Goal: Task Accomplishment & Management: Manage account settings

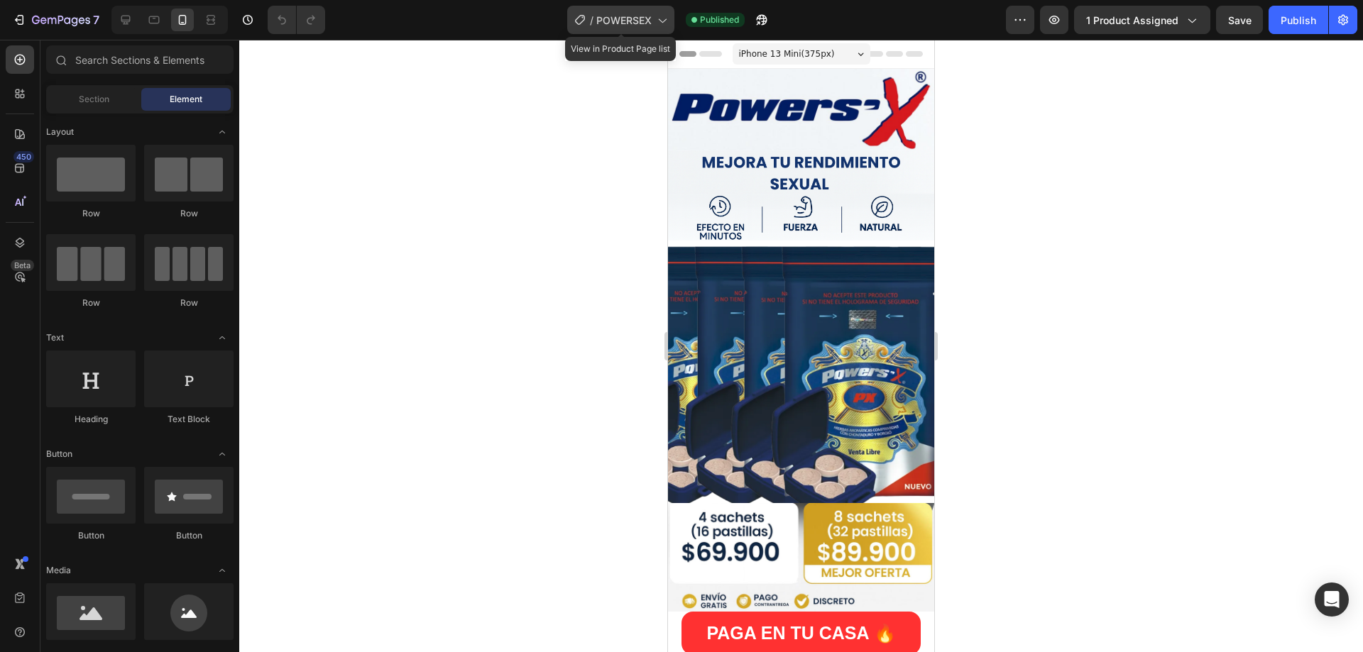
click at [616, 18] on span "POWERSEX" at bounding box center [623, 20] width 55 height 15
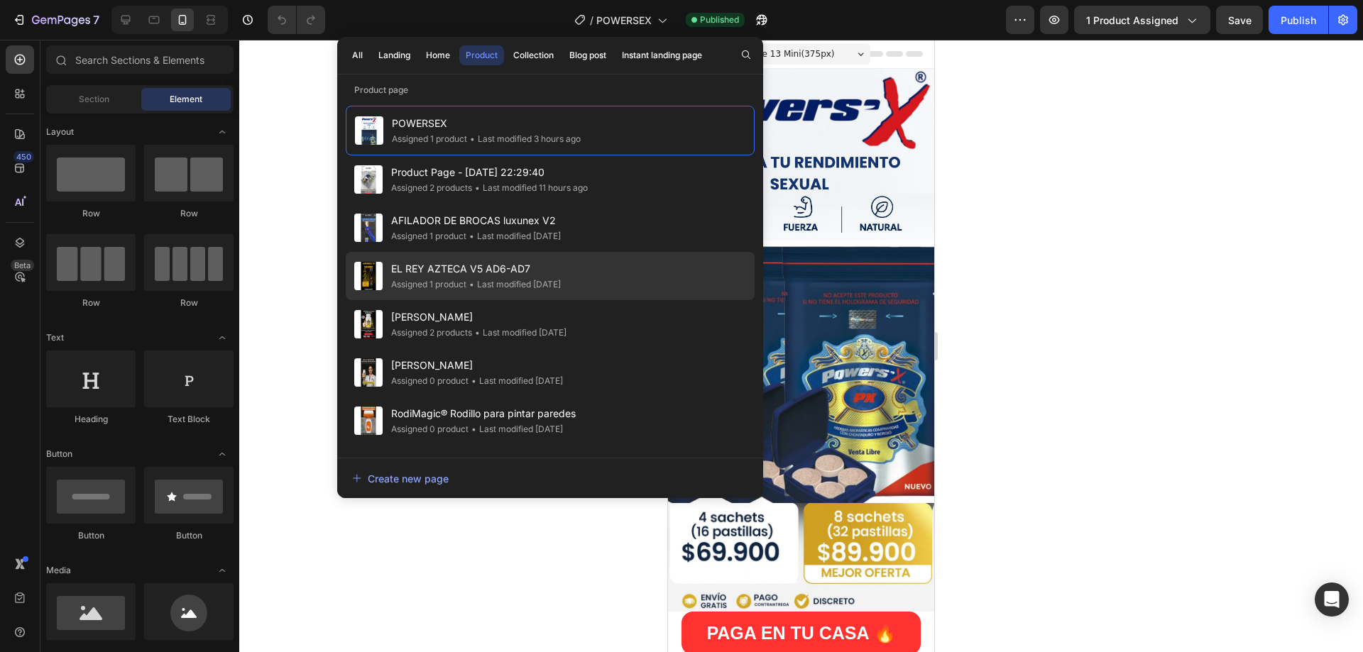
click at [484, 293] on div "EL REY AZTECA V5 AD6-AD7 Assigned 1 product • Last modified 3 days ago" at bounding box center [550, 276] width 409 height 48
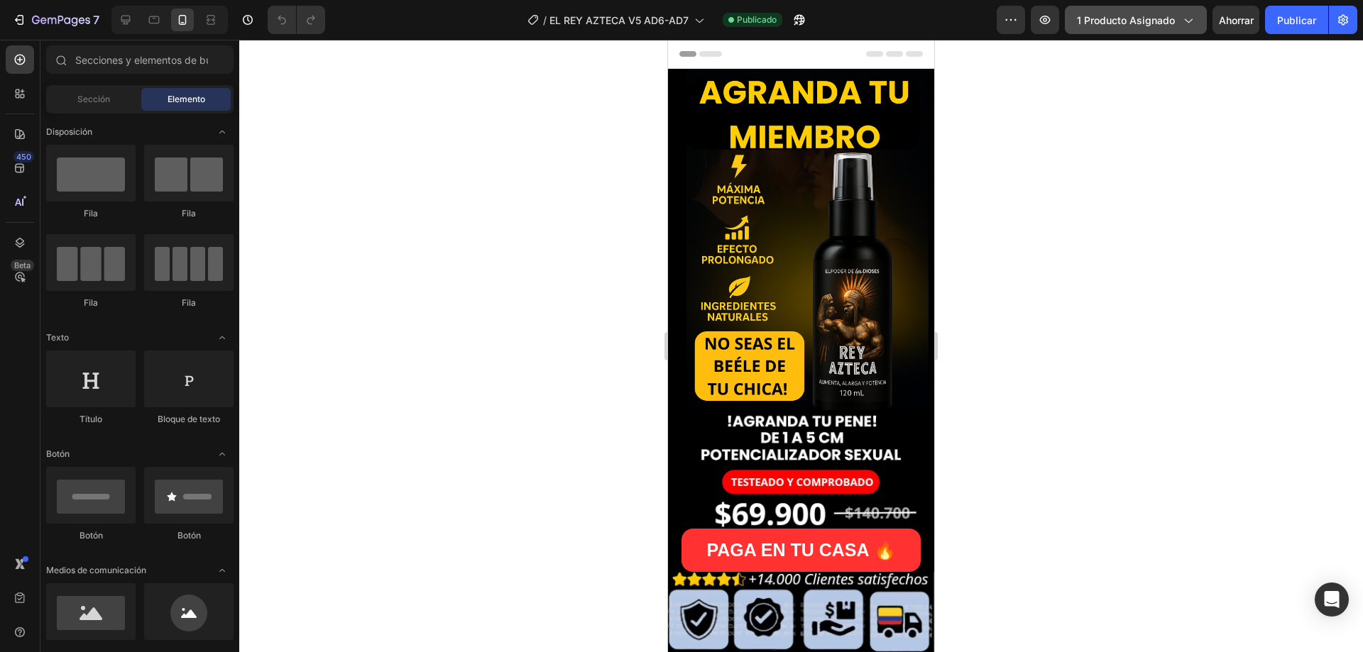
click at [1157, 13] on span "1 producto asignado" at bounding box center [1126, 20] width 98 height 15
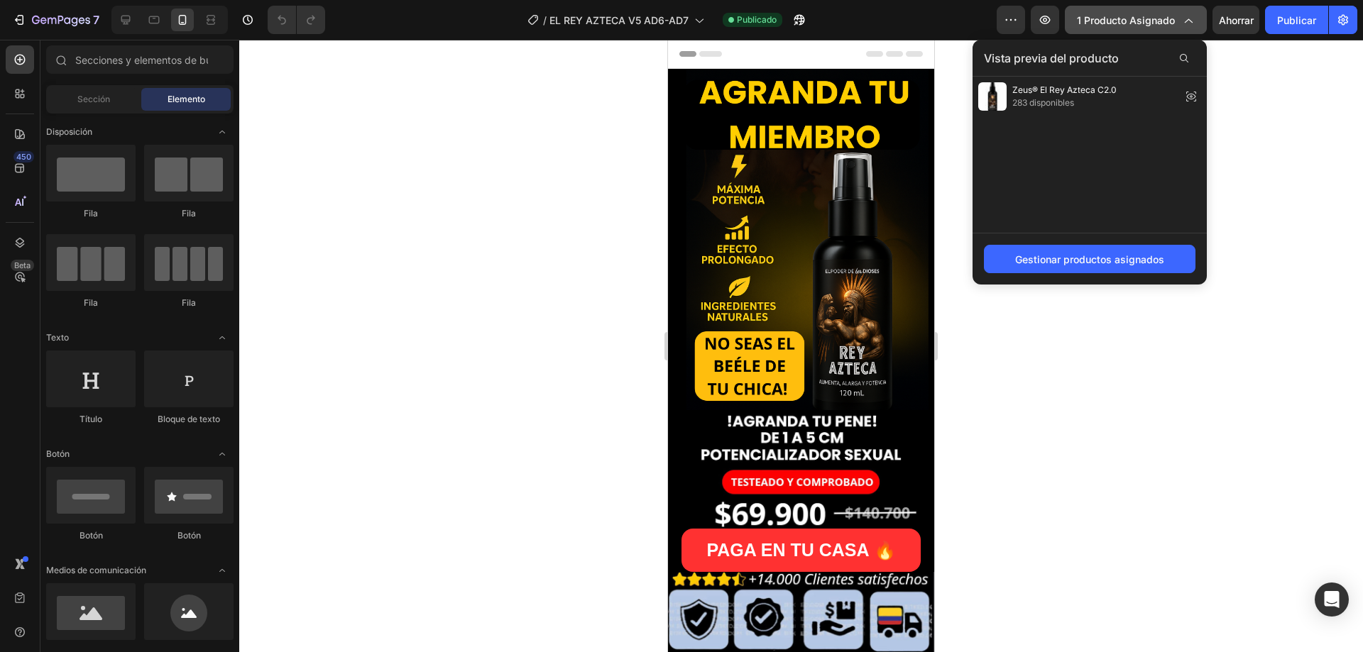
click at [1157, 13] on span "1 producto asignado" at bounding box center [1126, 20] width 98 height 15
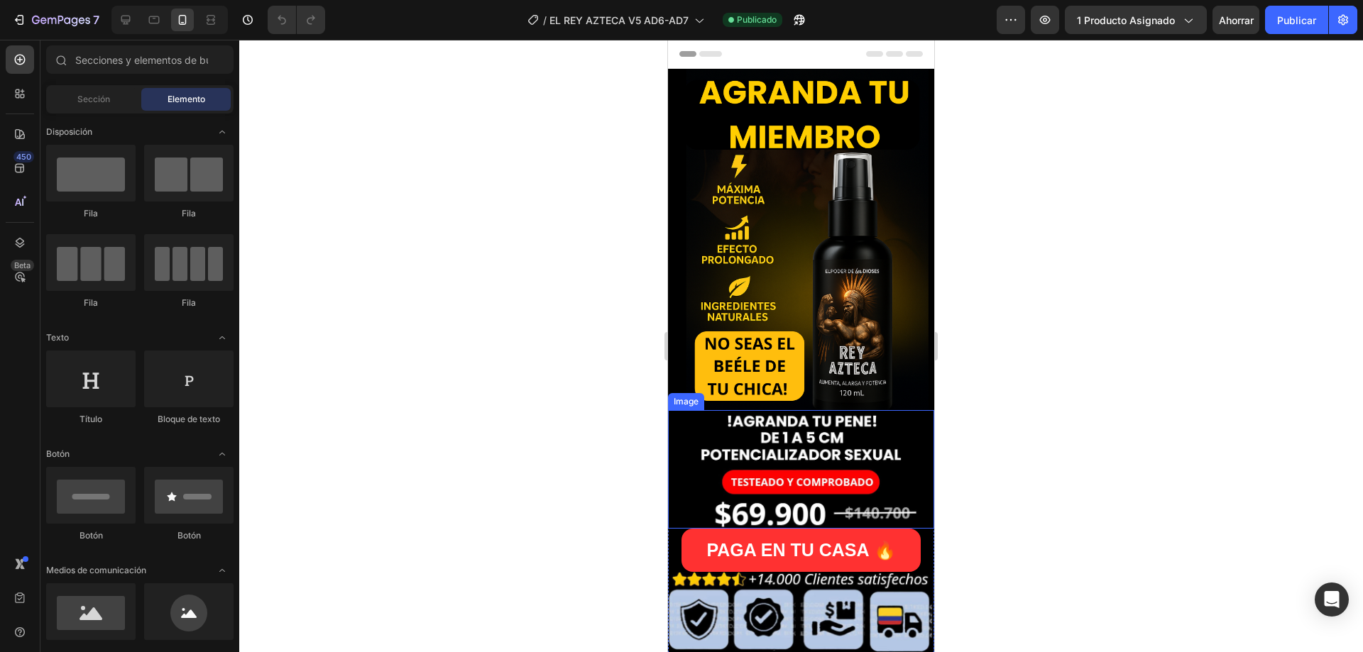
click at [814, 451] on img at bounding box center [801, 469] width 266 height 119
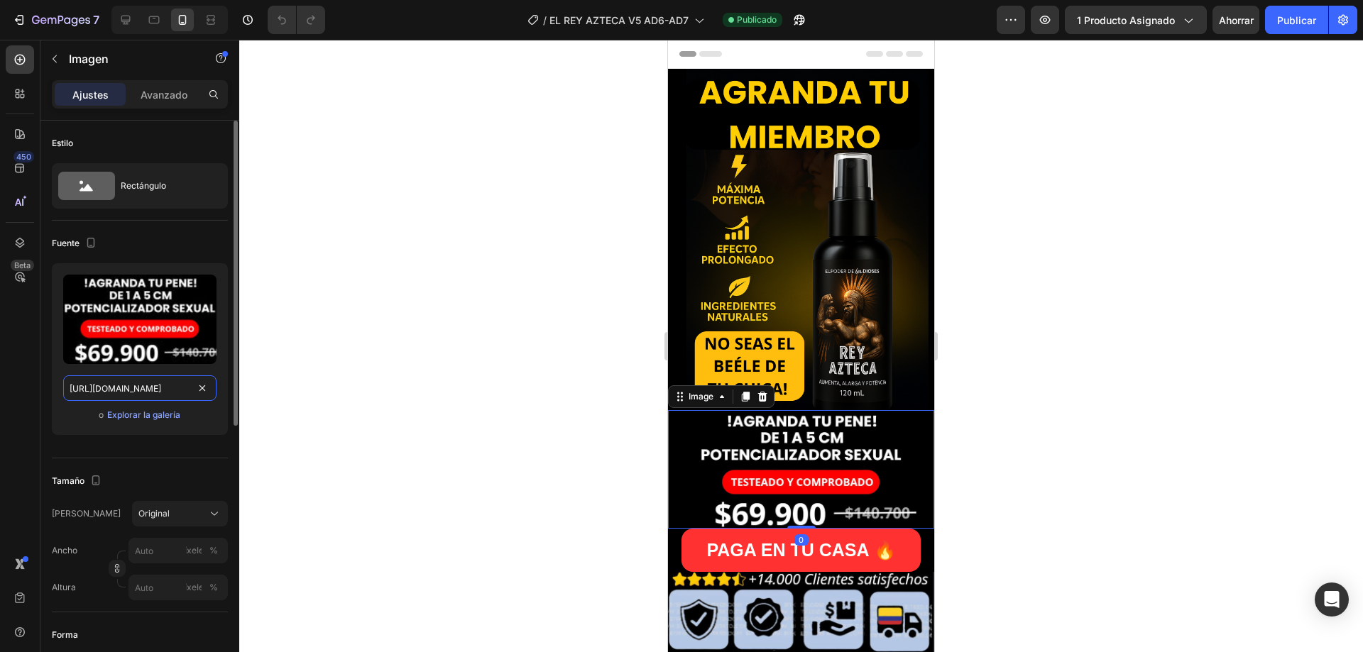
click at [119, 397] on input "[URL][DOMAIN_NAME]" at bounding box center [139, 389] width 153 height 26
paste input "sscprecioCaptura.jpg?v=1759121366"
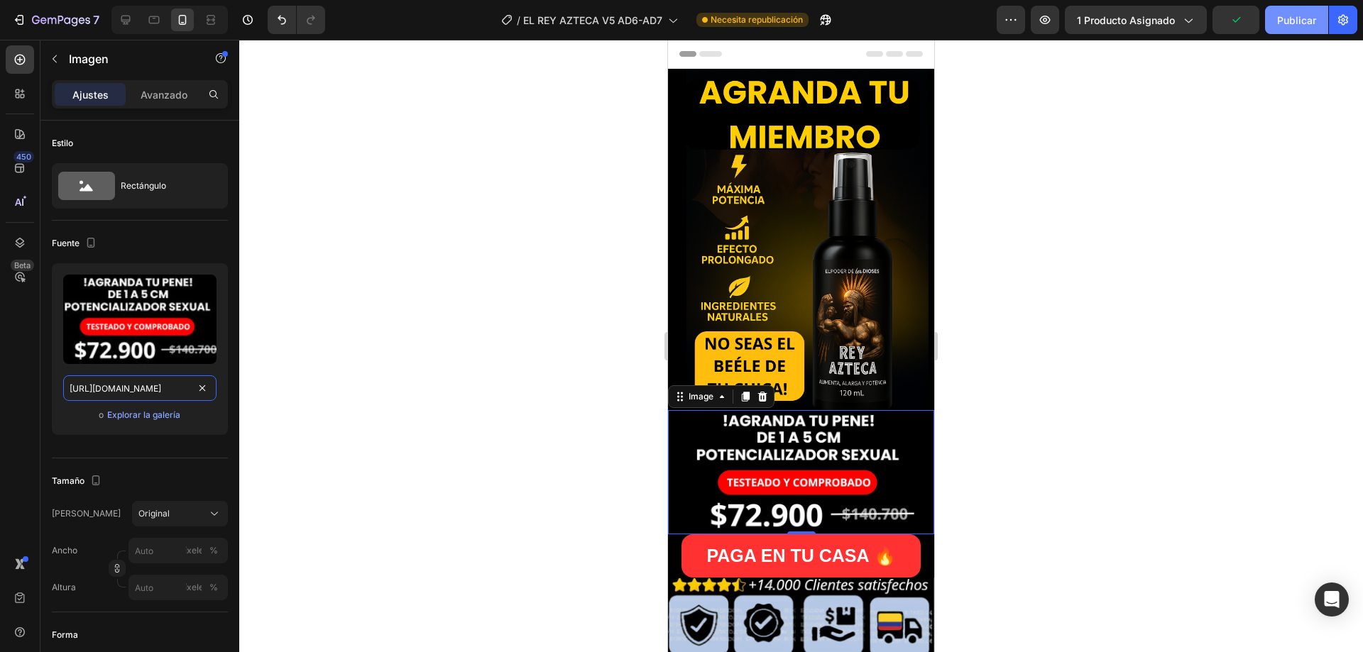
type input "https://cdn.shopify.com/s/files/1/0703/4260/7096/files/sscprecioCaptura.jpg?v=1…"
click at [1292, 33] on button "Publicar" at bounding box center [1296, 20] width 63 height 28
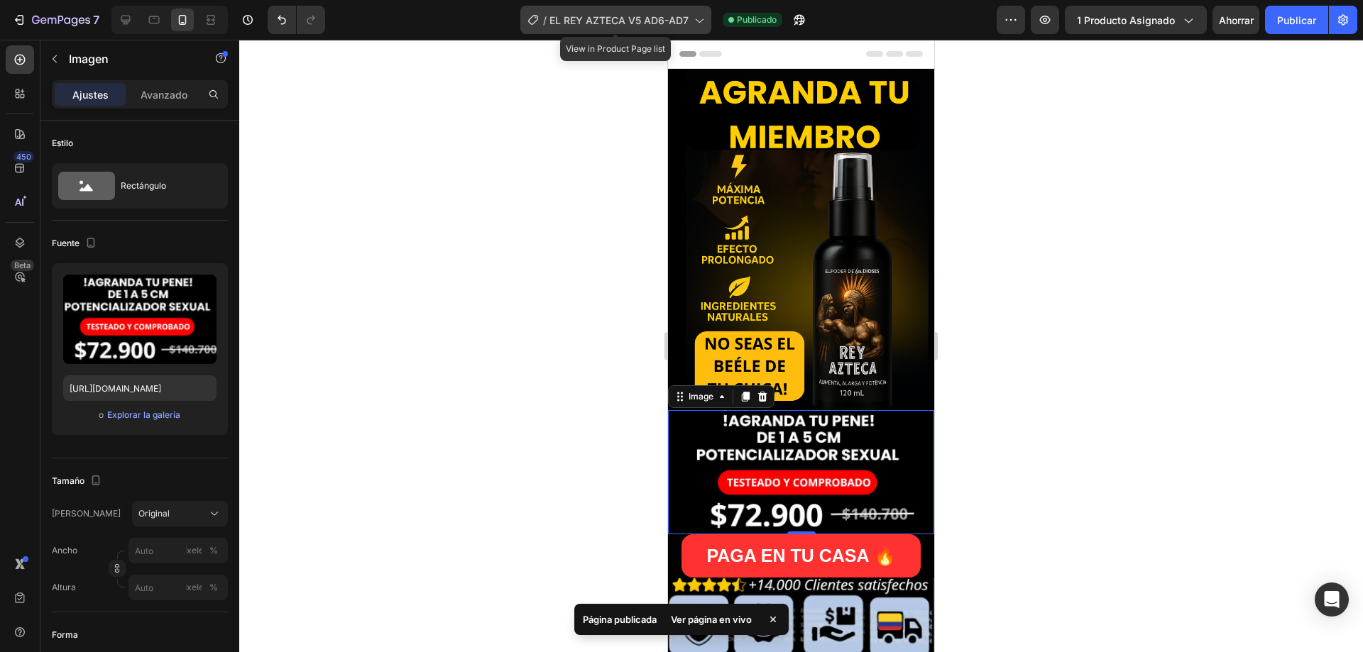
click at [668, 21] on font "EL REY AZTECA V5 AD6-AD7" at bounding box center [619, 20] width 139 height 12
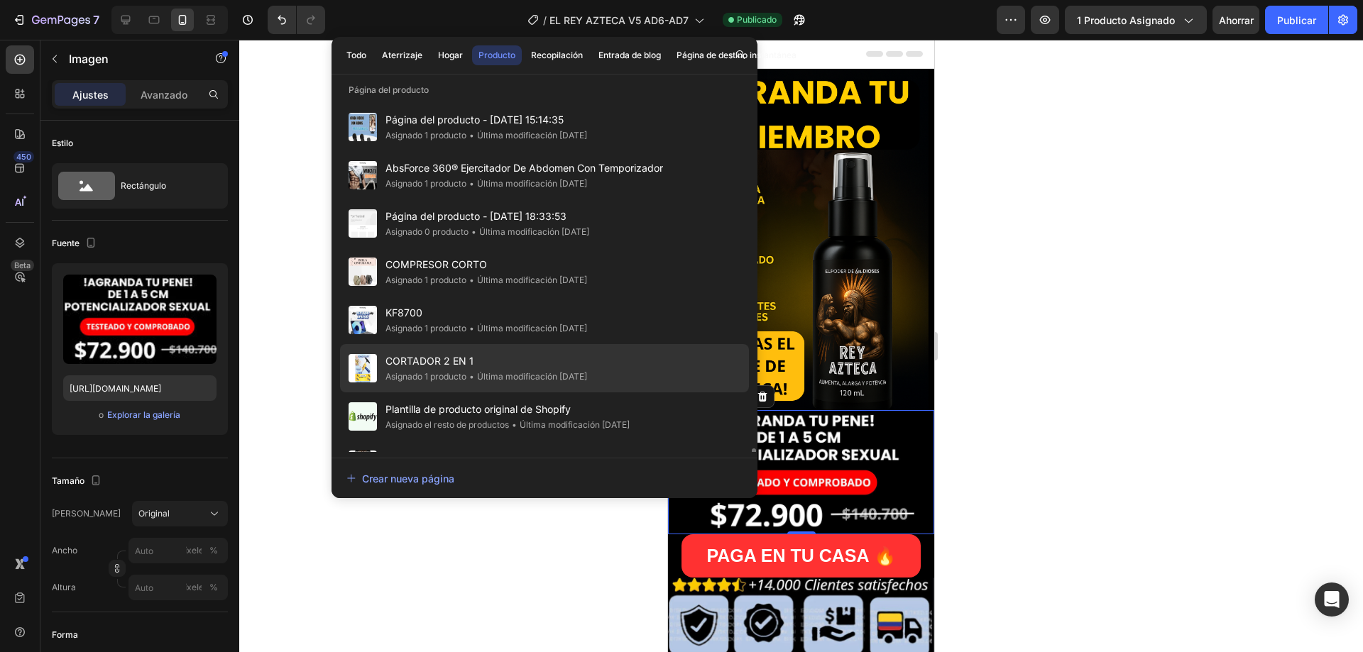
scroll to position [2438, 0]
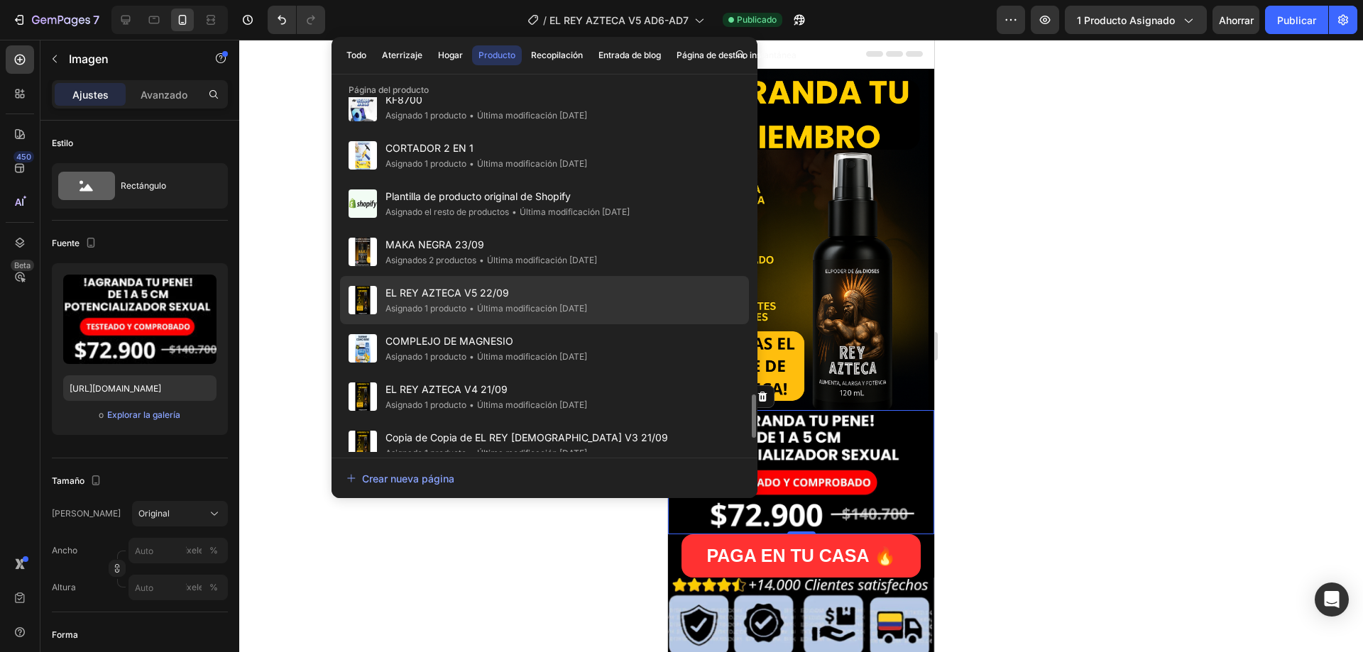
click at [481, 307] on font "Última modificación [DATE]" at bounding box center [532, 308] width 110 height 11
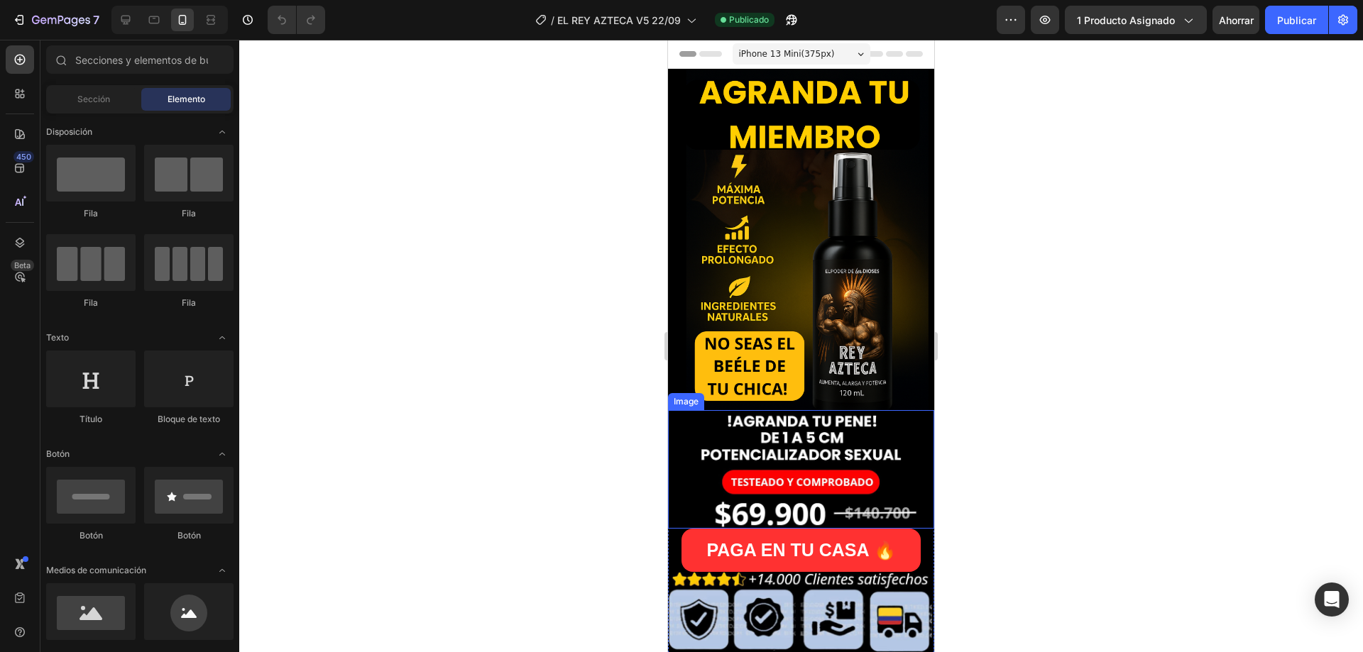
click at [790, 478] on img at bounding box center [801, 469] width 266 height 119
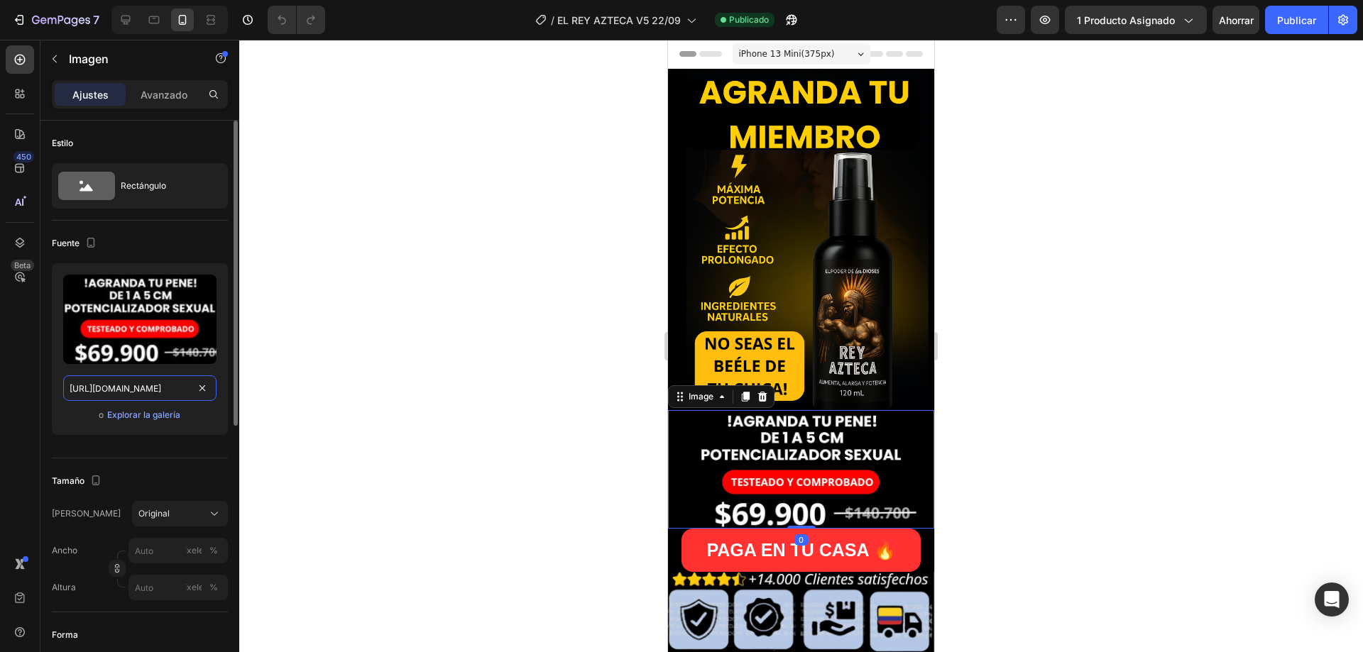
click at [160, 395] on input "[URL][DOMAIN_NAME]" at bounding box center [139, 389] width 153 height 26
paste input "sscprecioCaptura.jpg?v=1759121366"
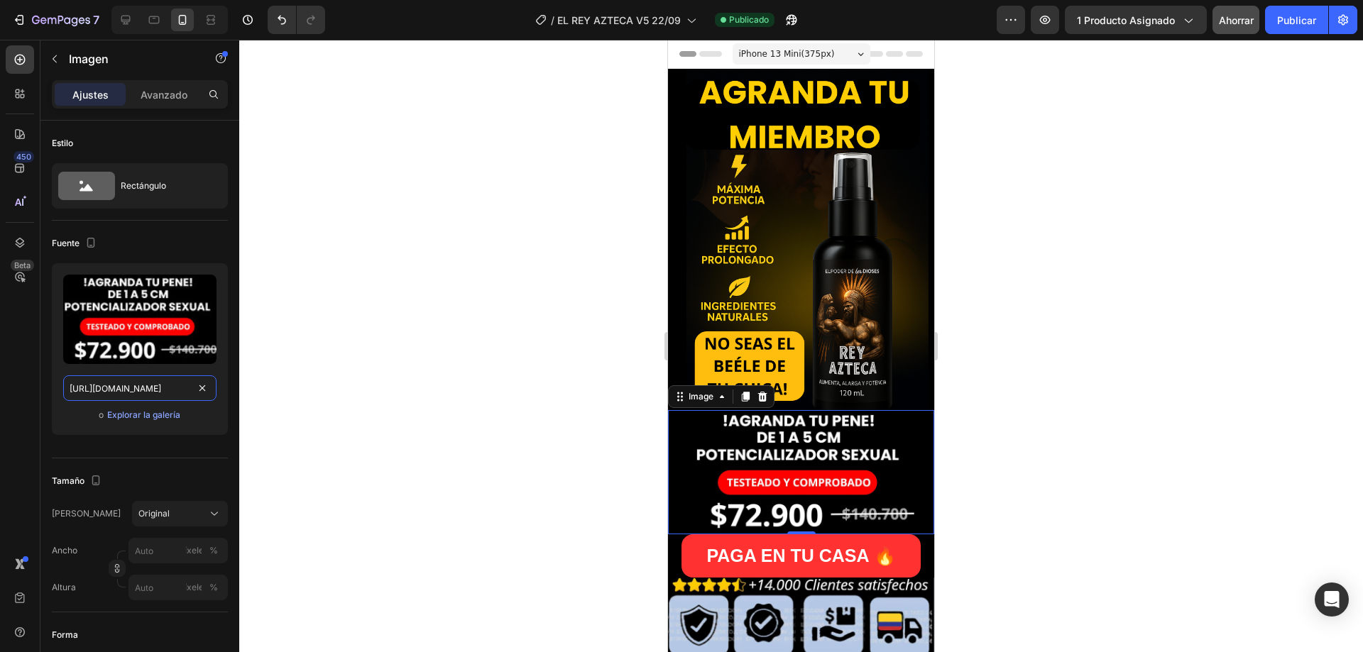
type input "[URL][DOMAIN_NAME]"
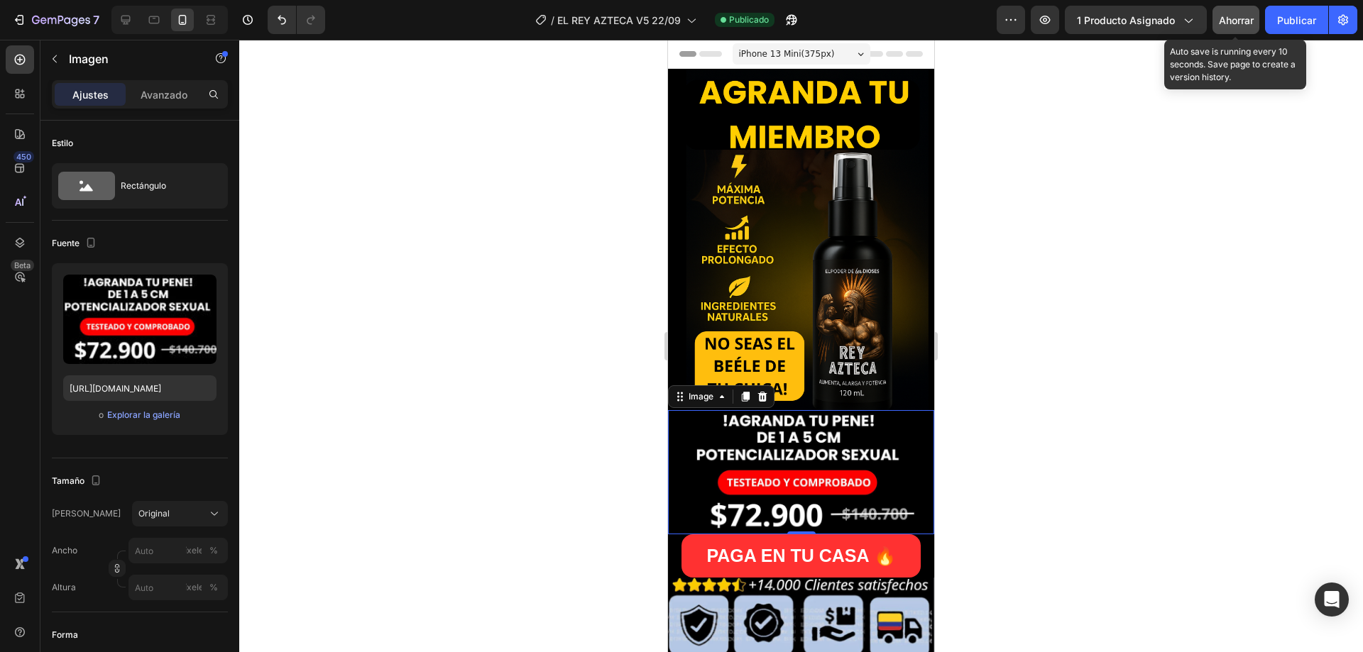
click at [1228, 31] on button "Ahorrar" at bounding box center [1236, 20] width 47 height 28
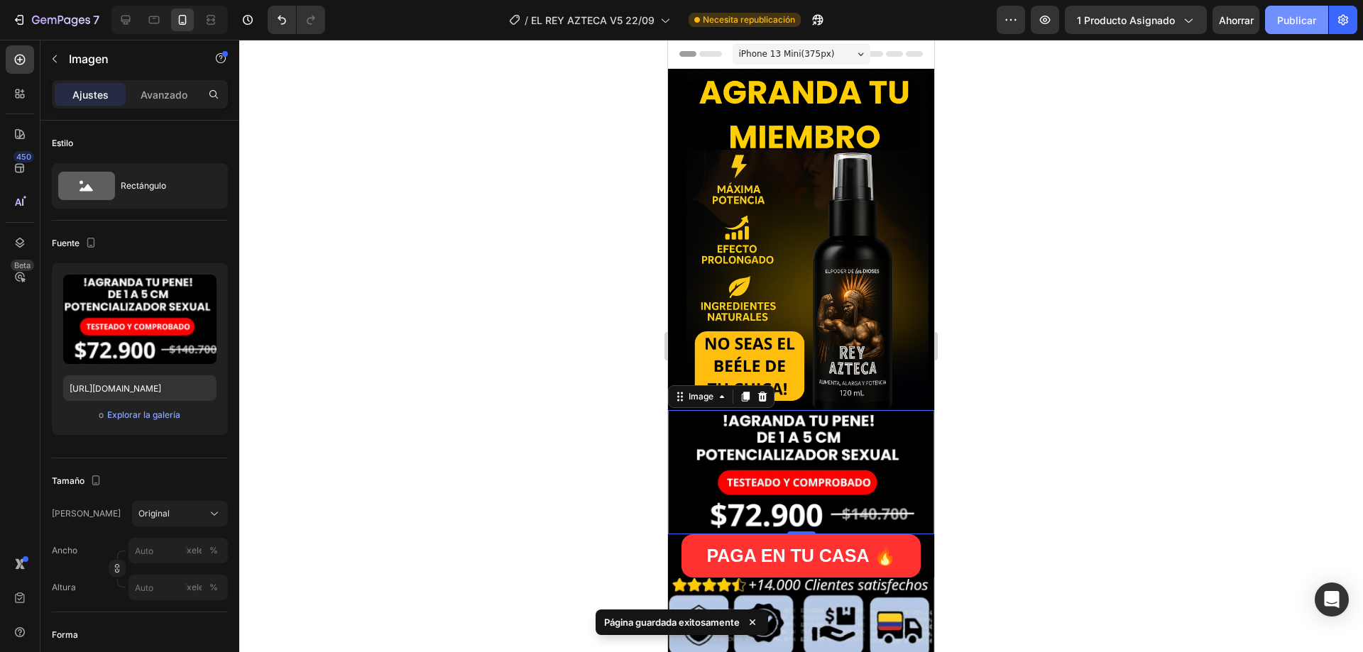
click at [1290, 22] on font "Publicar" at bounding box center [1296, 20] width 39 height 12
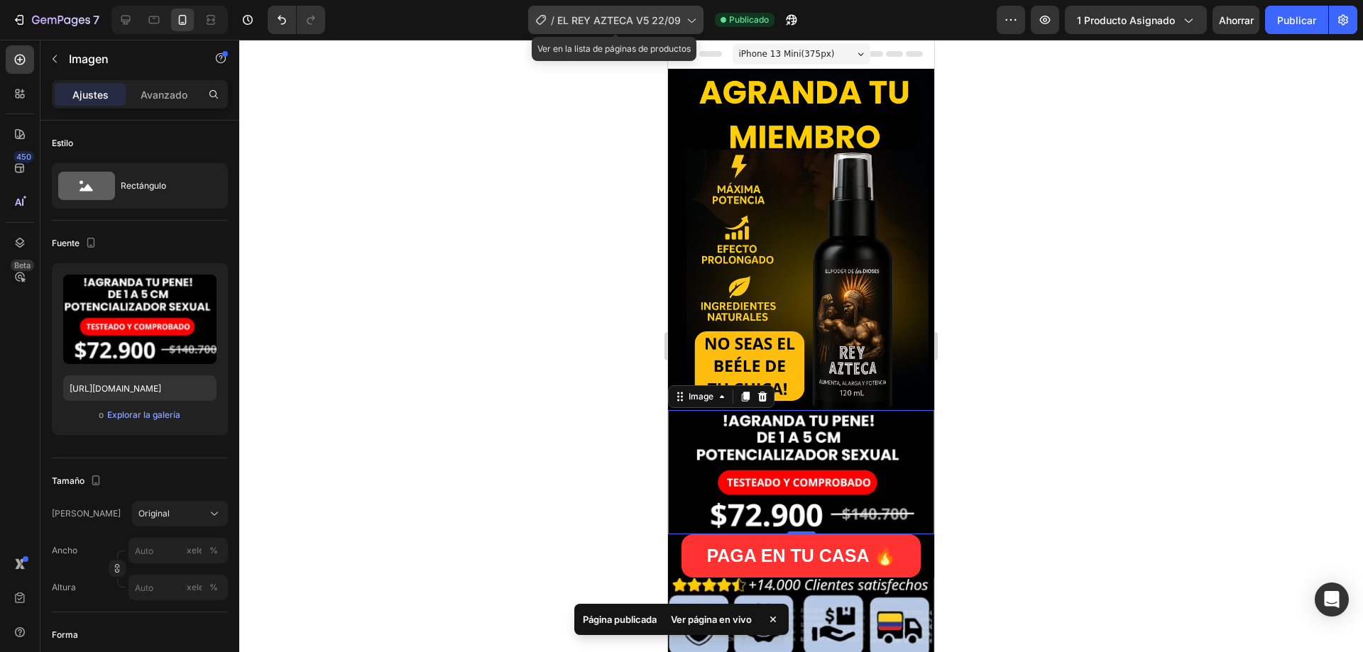
click at [608, 28] on div "/ EL REY AZTECA V5 22/09" at bounding box center [615, 20] width 175 height 28
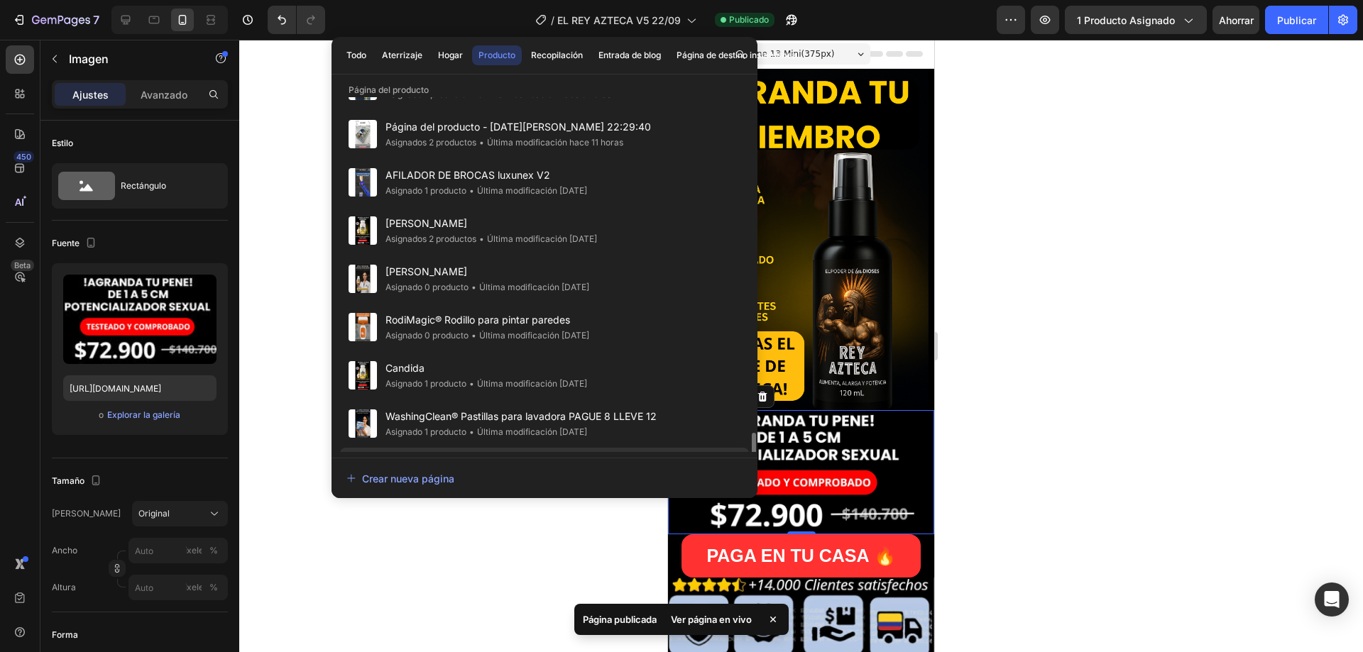
scroll to position [355, 0]
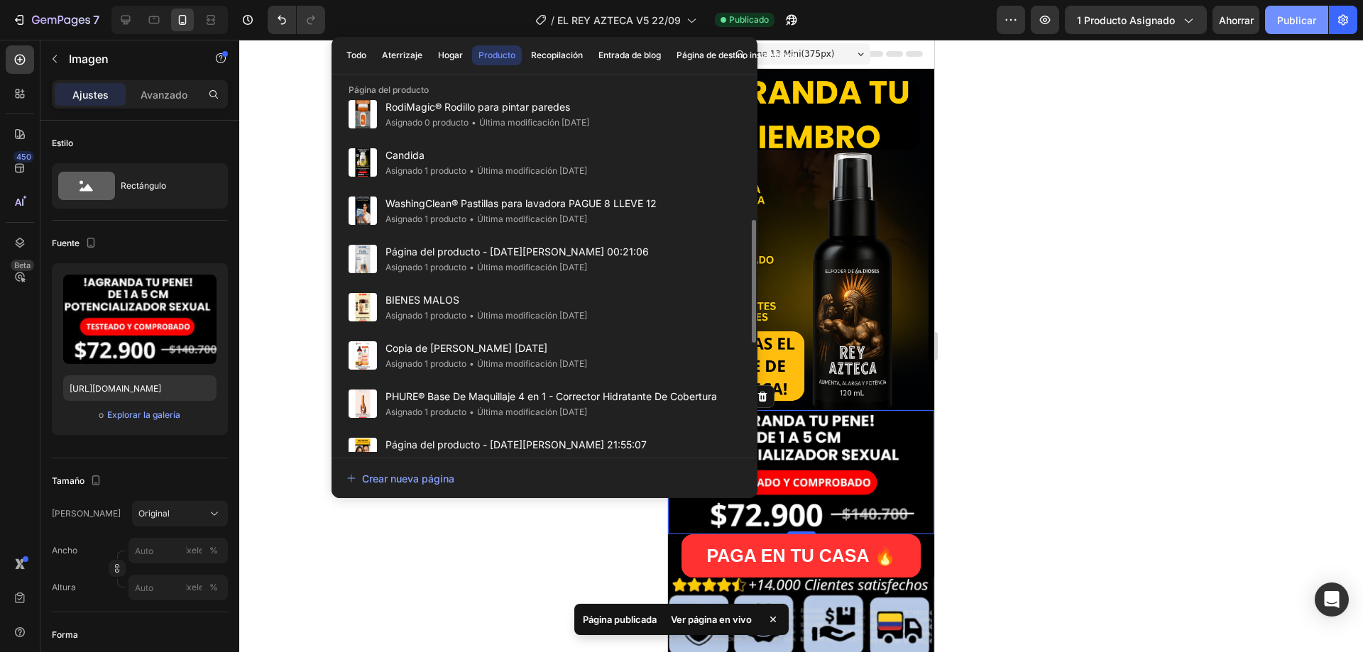
click at [1303, 16] on font "Publicar" at bounding box center [1296, 20] width 39 height 12
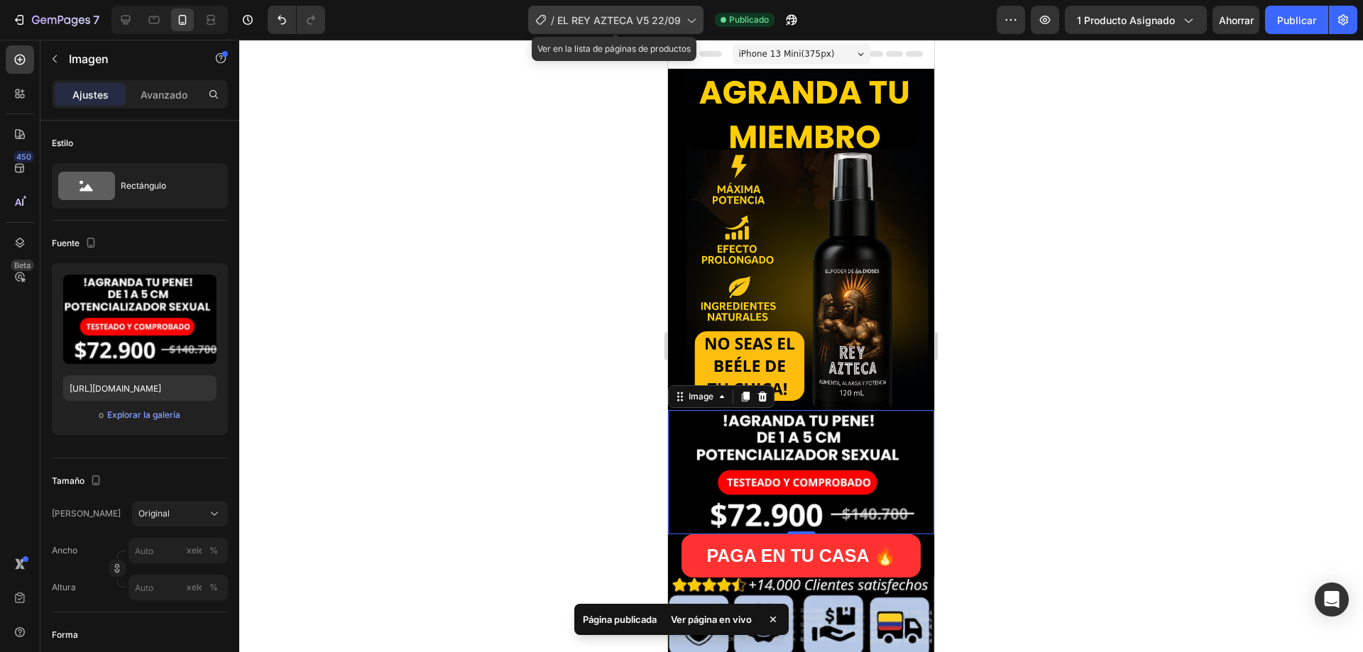
click at [658, 18] on font "EL REY AZTECA V5 22/09" at bounding box center [619, 20] width 124 height 12
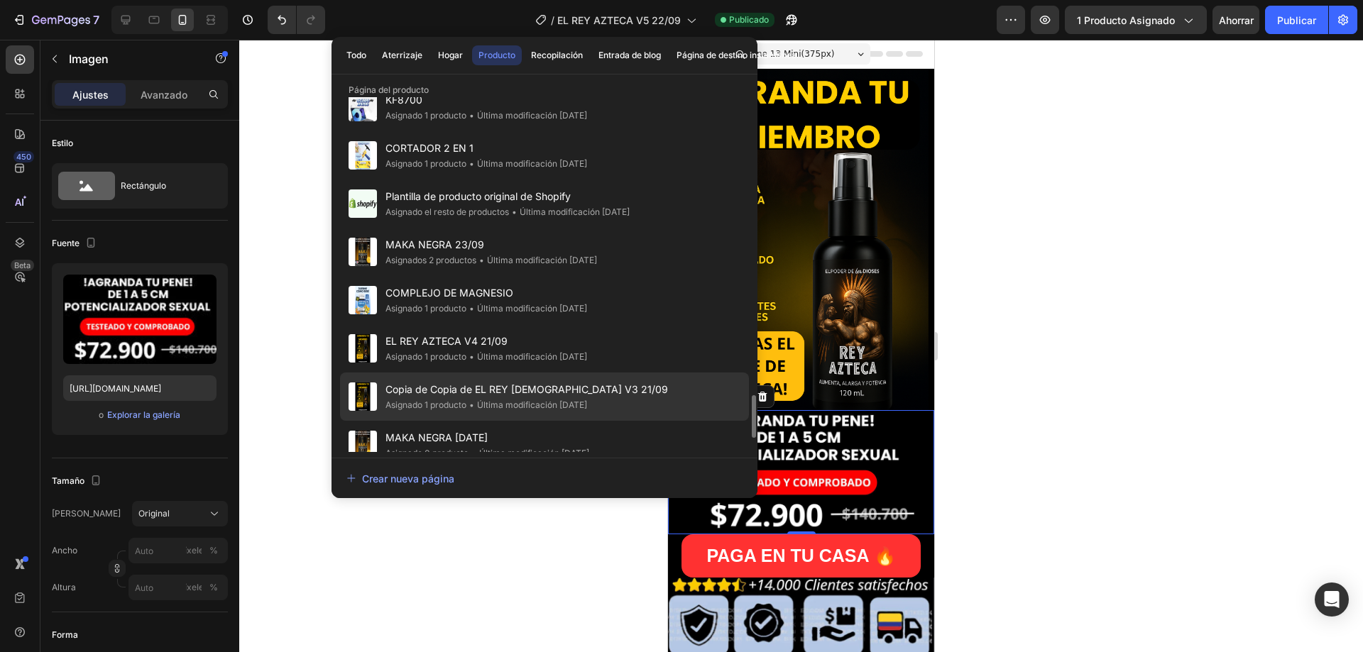
scroll to position [2600, 0]
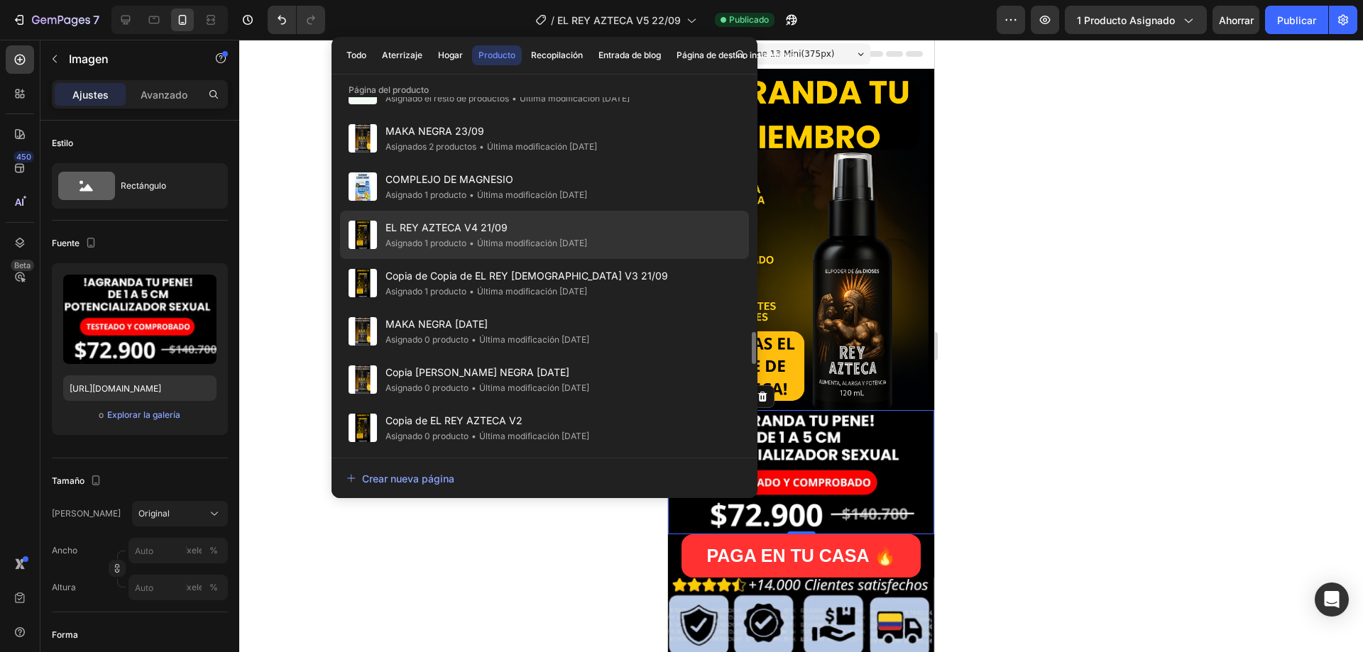
click at [493, 239] on font "Última modificación hace 8 días" at bounding box center [532, 243] width 110 height 11
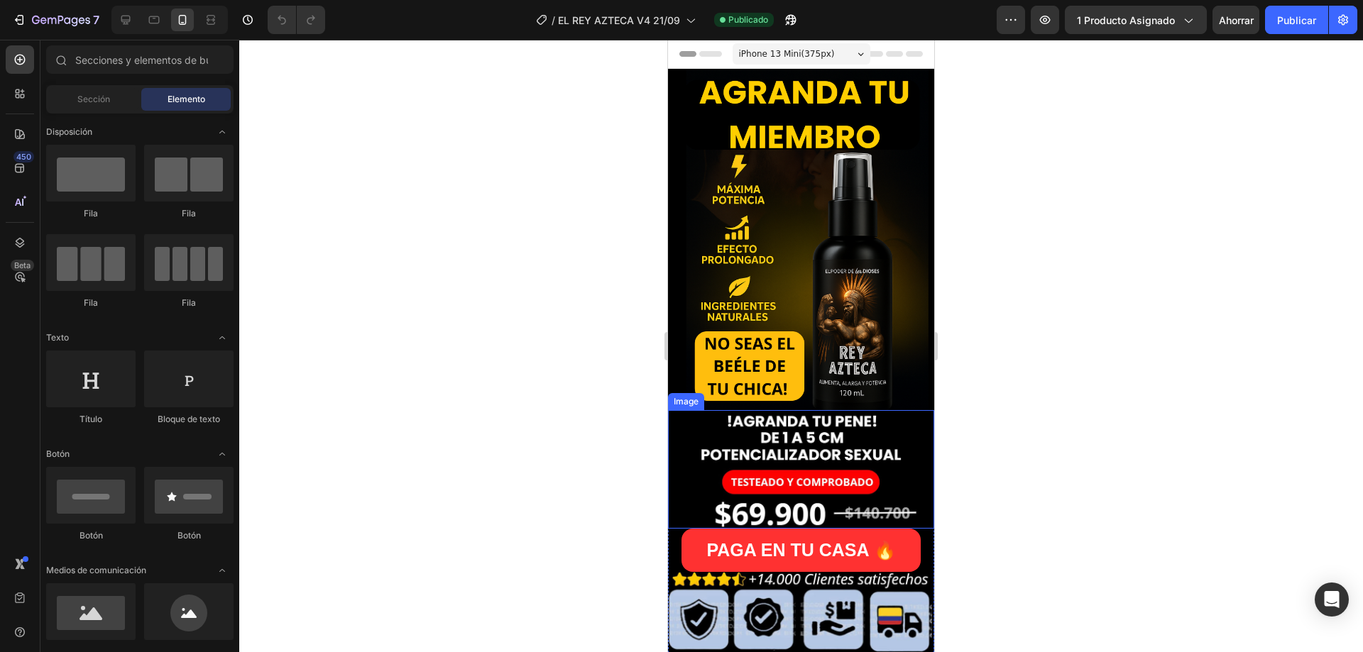
click at [852, 447] on img at bounding box center [801, 469] width 266 height 119
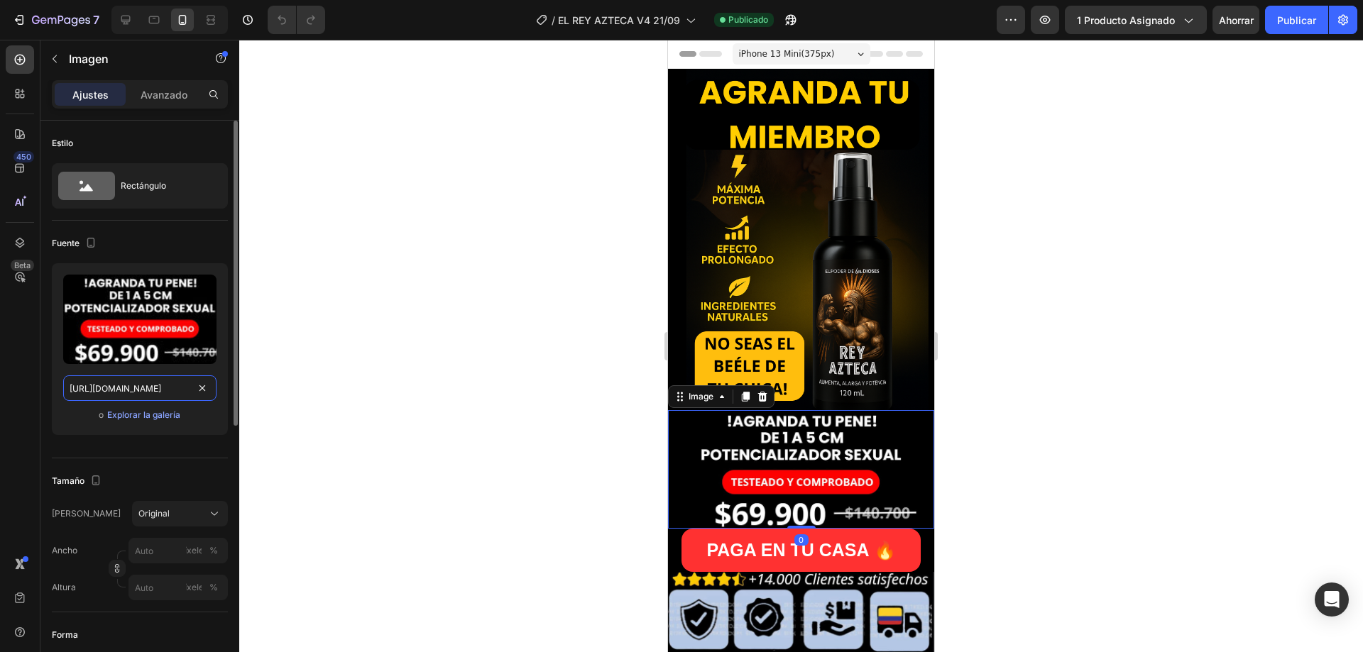
click at [161, 385] on input "[URL][DOMAIN_NAME]" at bounding box center [139, 389] width 153 height 26
paste input "sscprecioCaptura.jpg?v=1759121366"
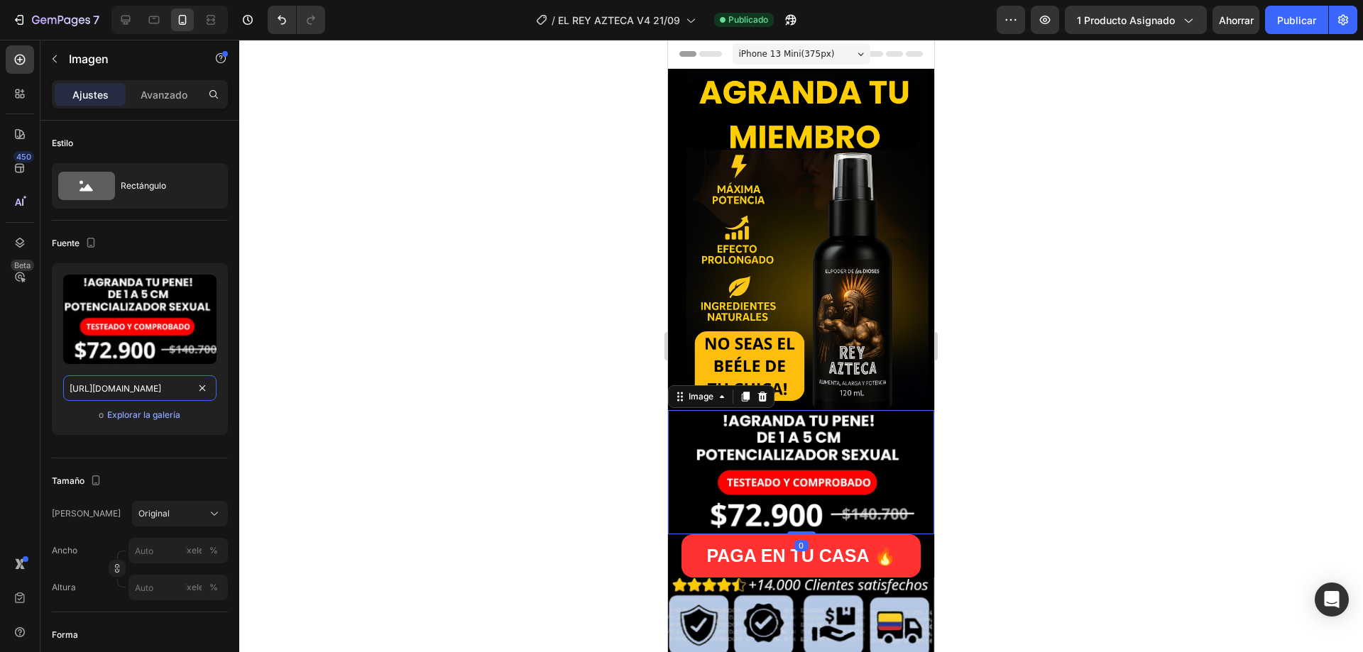
scroll to position [0, 253]
type input "[URL][DOMAIN_NAME]"
click at [1292, 26] on font "Publicar" at bounding box center [1296, 20] width 39 height 15
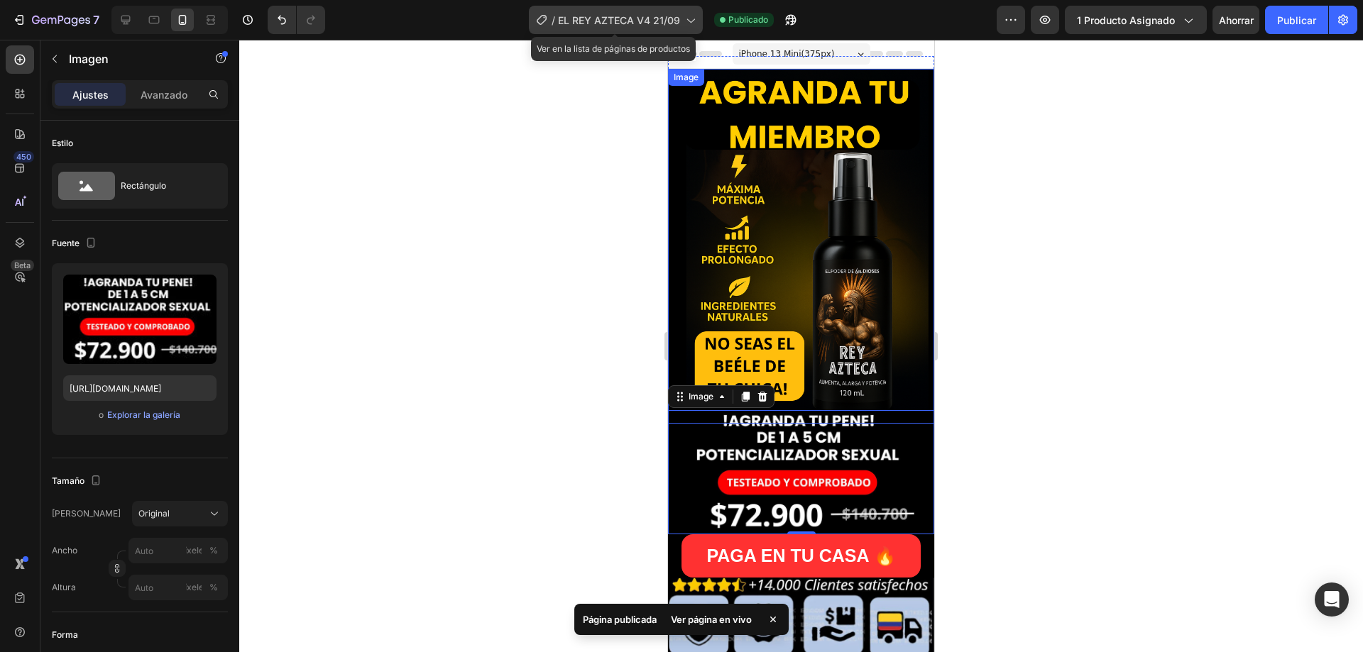
click at [611, 21] on font "EL REY AZTECA V4 21/09" at bounding box center [619, 20] width 122 height 12
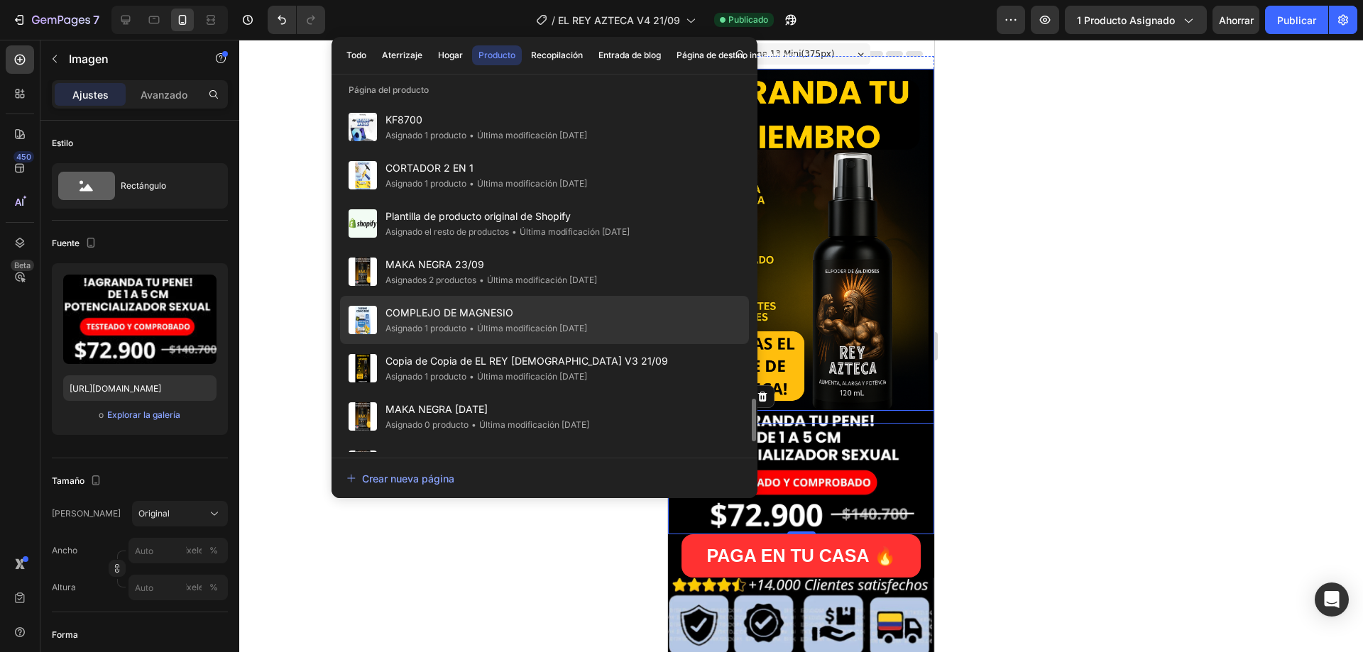
scroll to position [2600, 0]
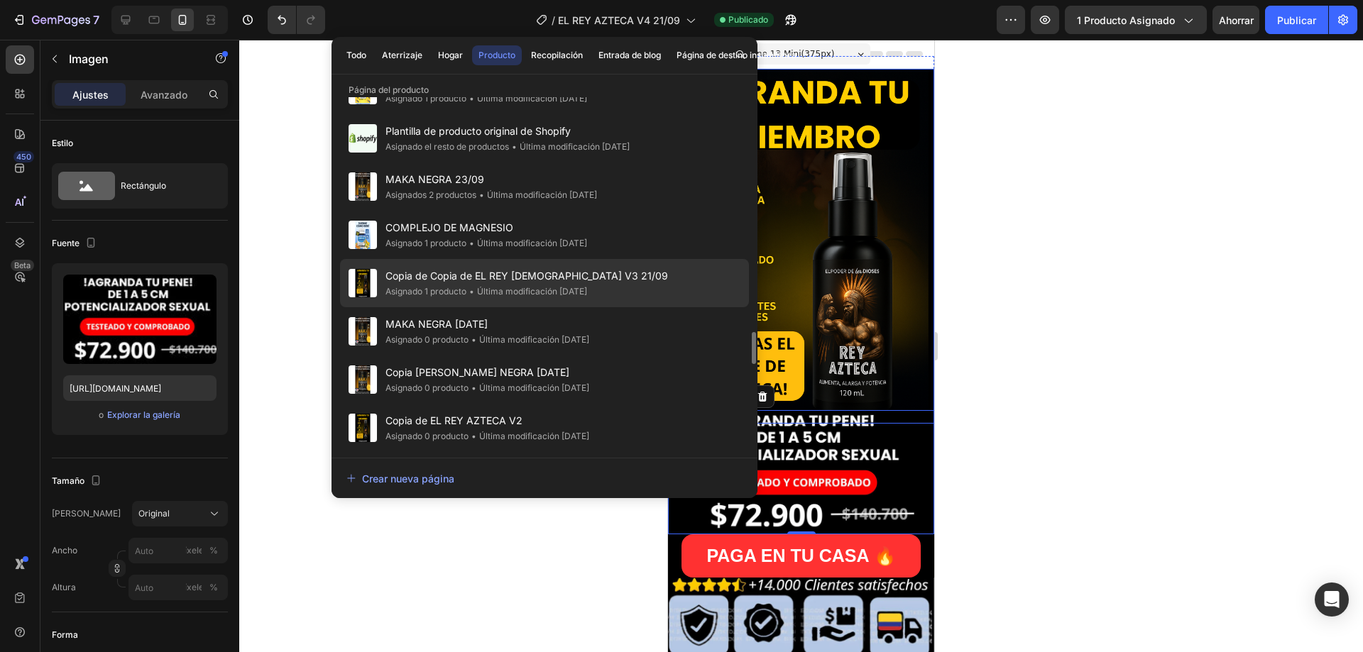
click at [510, 283] on span "Copia de Copia de EL REY AZTECA V3 21/09" at bounding box center [527, 276] width 283 height 17
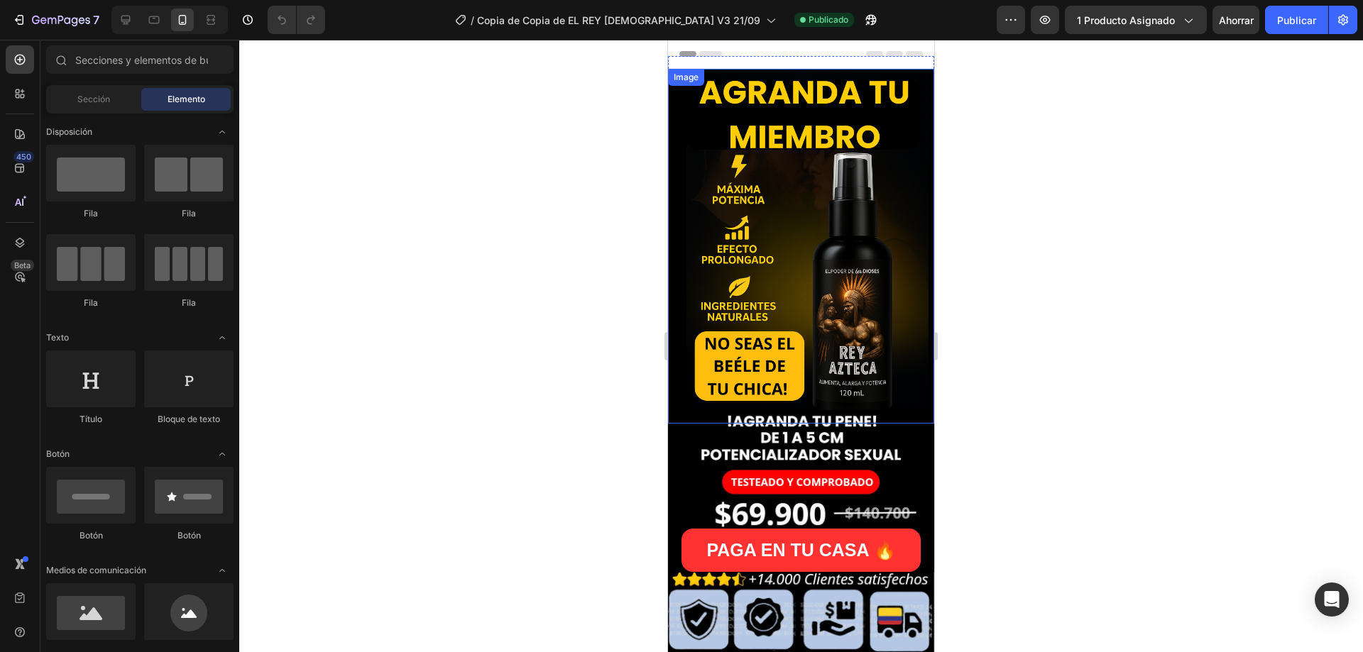
scroll to position [71, 0]
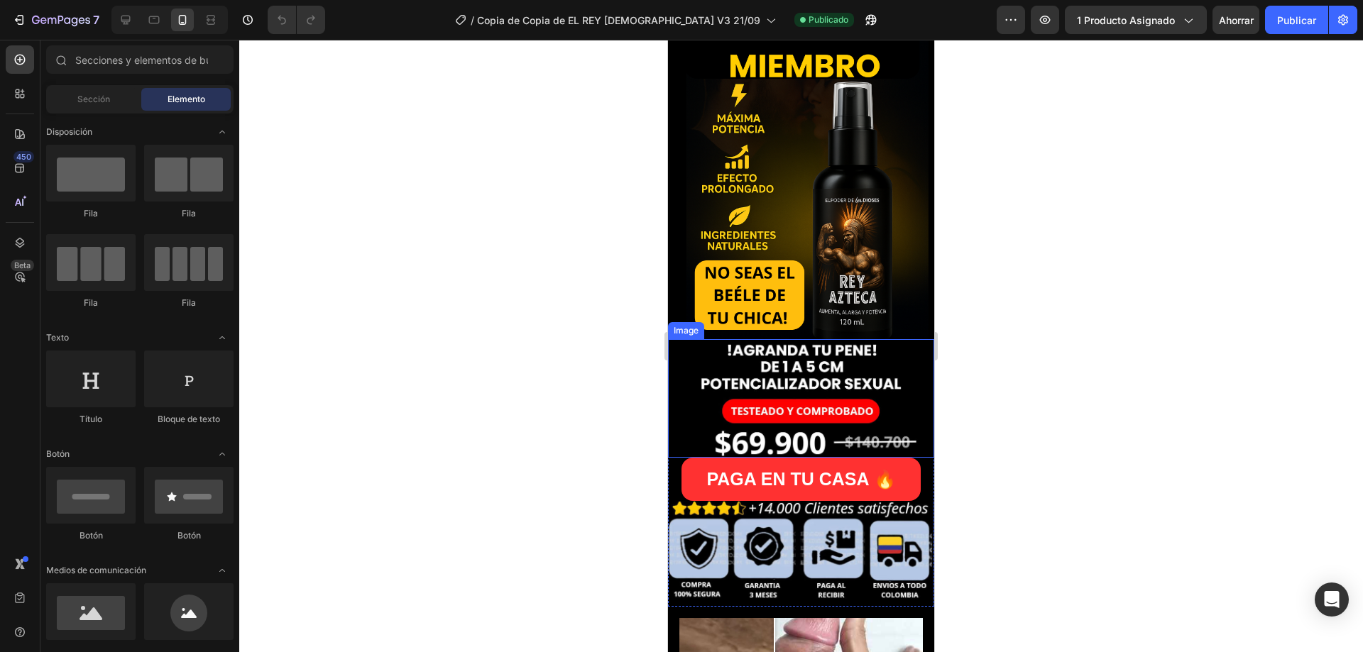
click at [794, 391] on img at bounding box center [801, 398] width 266 height 119
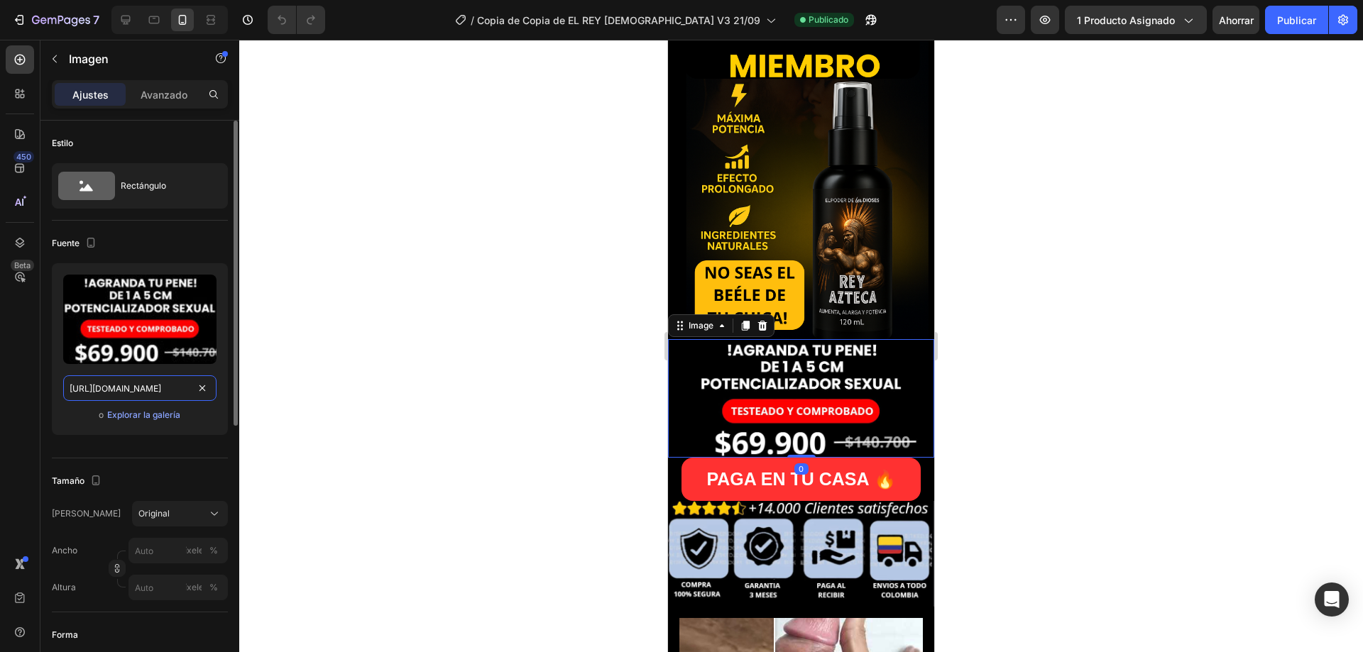
click at [112, 391] on input "[URL][DOMAIN_NAME]" at bounding box center [139, 389] width 153 height 26
paste input "sscprecioCaptura.jpg?v=1759121366"
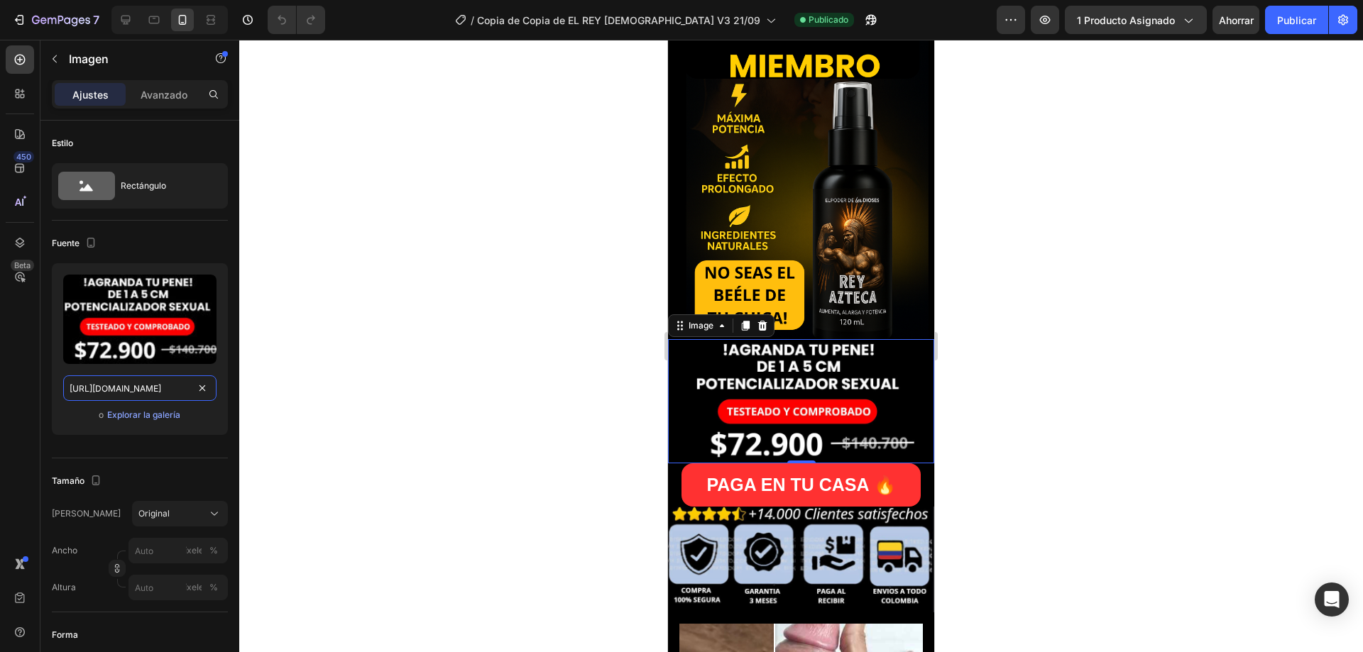
scroll to position [0, 253]
type input "[URL][DOMAIN_NAME]"
click at [1327, 21] on button "Publicar" at bounding box center [1296, 20] width 63 height 28
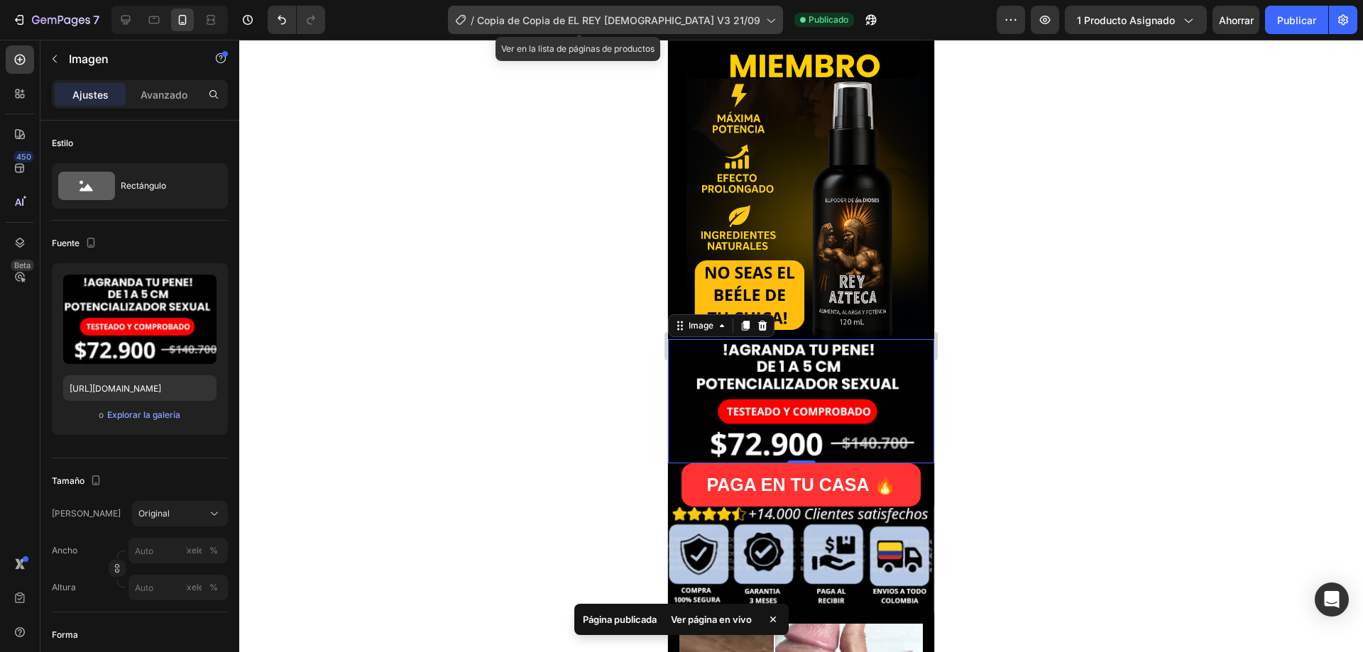
click at [646, 30] on div "/ Copia de Copia de EL REY AZTECA V3 21/09" at bounding box center [615, 20] width 335 height 28
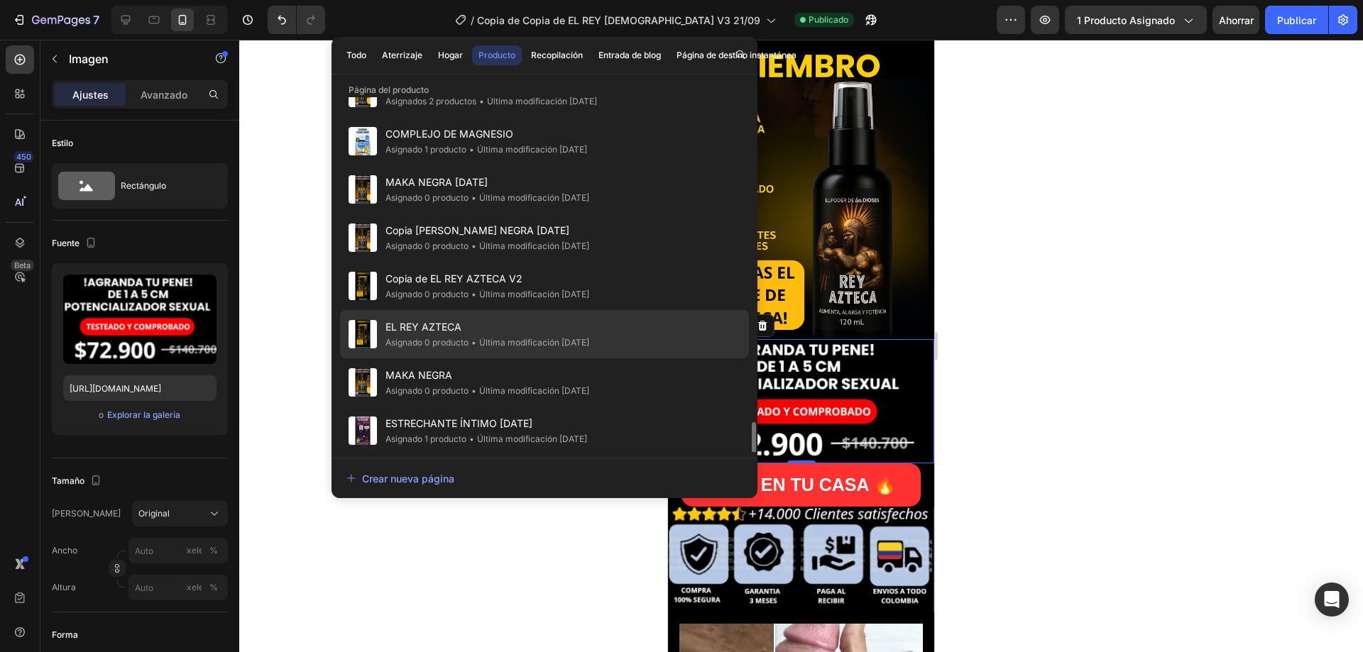
scroll to position [2813, 0]
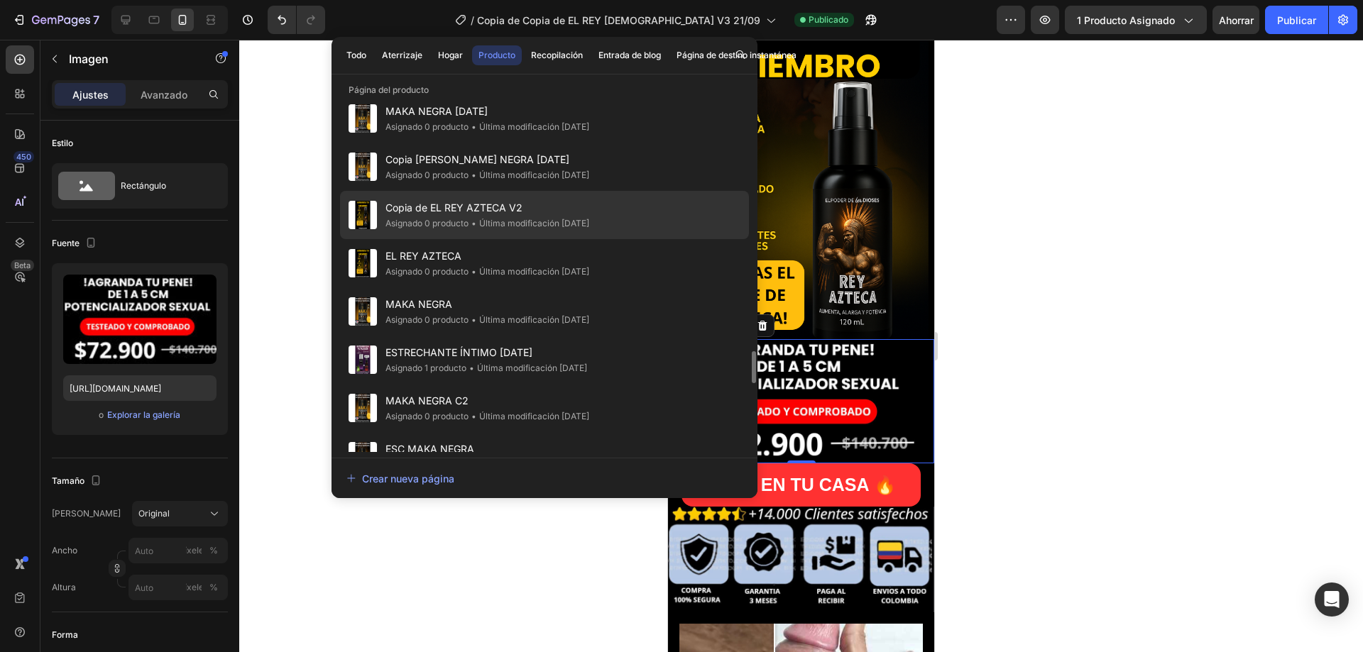
click at [503, 212] on font "Copia de EL REY AZTECA V2" at bounding box center [454, 208] width 137 height 12
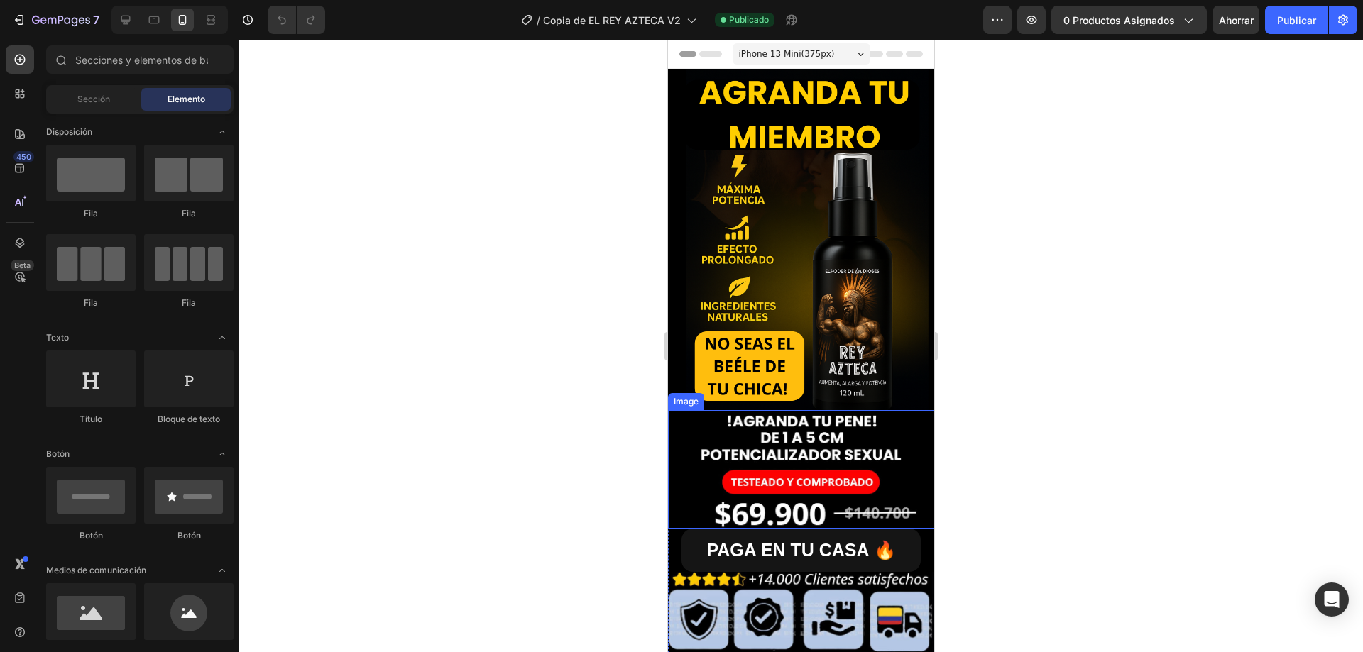
scroll to position [142, 0]
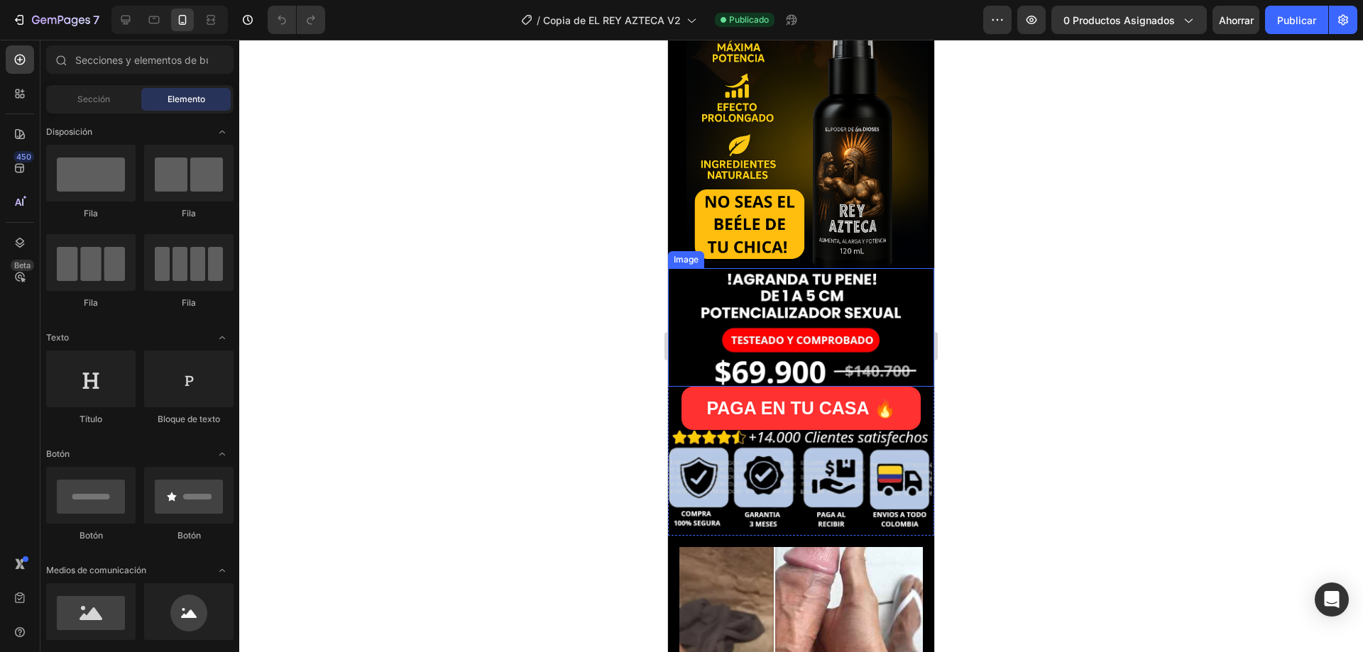
click at [804, 310] on img at bounding box center [801, 327] width 266 height 119
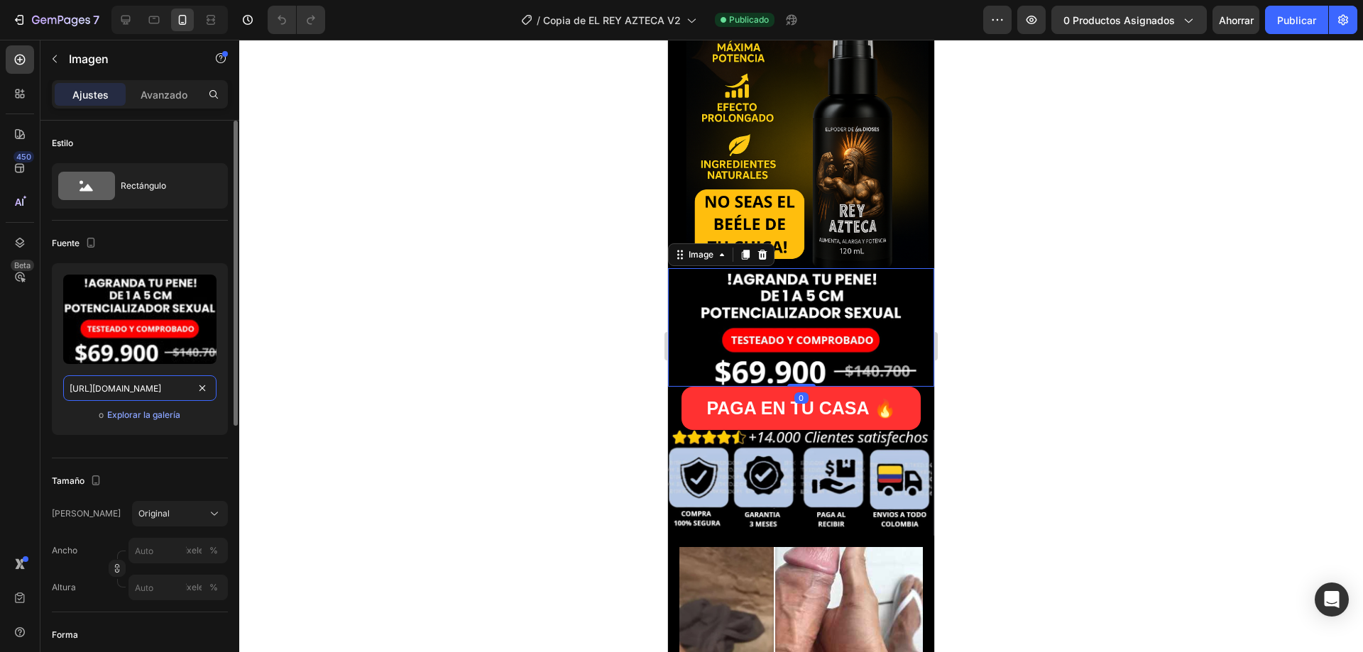
click at [134, 388] on input "https://cdn.shopify.com/s/files/1/0703/4260/7096/files/precioCaptura_6d8fc76e-3…" at bounding box center [139, 389] width 153 height 26
paste input "sscprecioCaptura.jpg?v=1759121366"
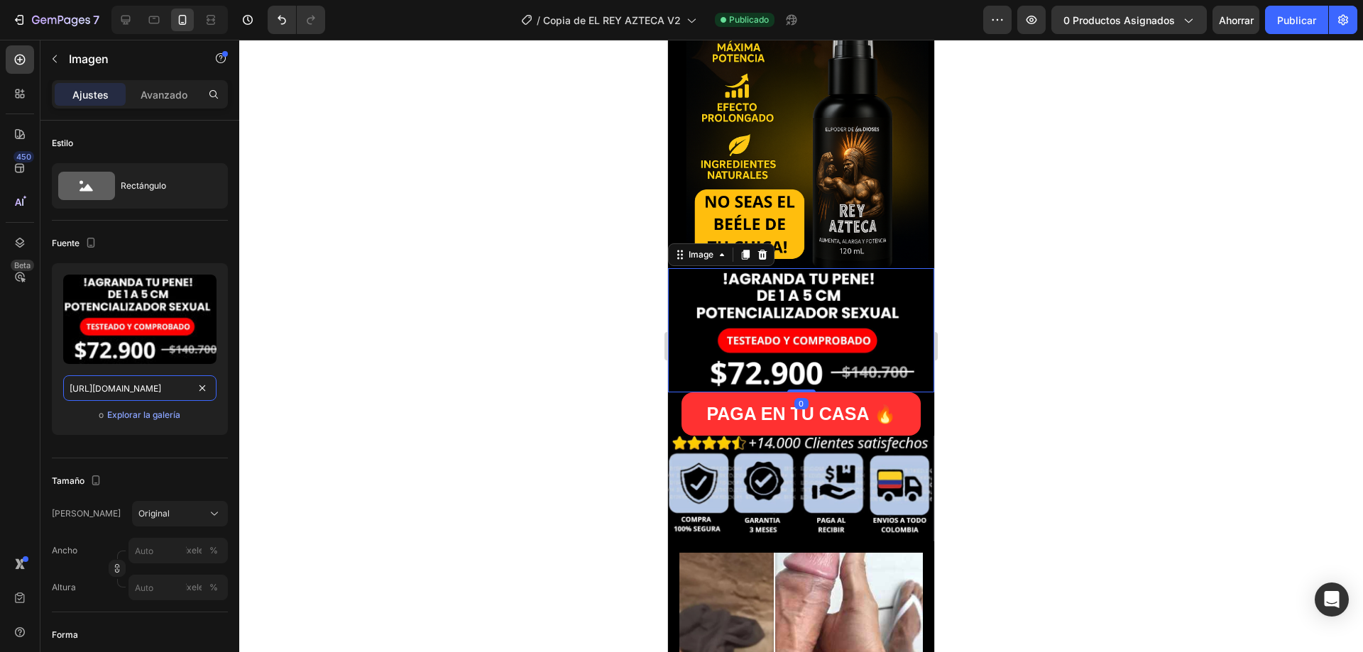
scroll to position [0, 253]
type input "https://cdn.shopify.com/s/files/1/0703/4260/7096/files/sscprecioCaptura.jpg?v=1…"
click at [1285, 22] on font "Publicar" at bounding box center [1296, 20] width 39 height 12
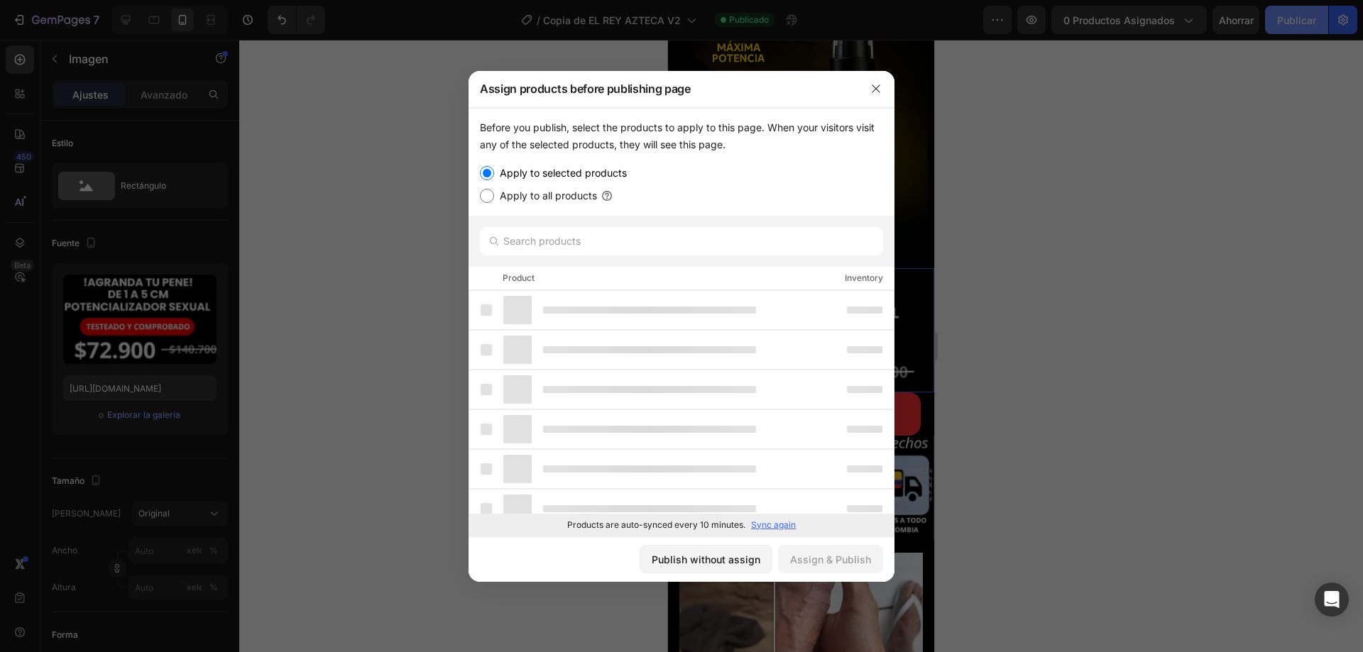
scroll to position [0, 0]
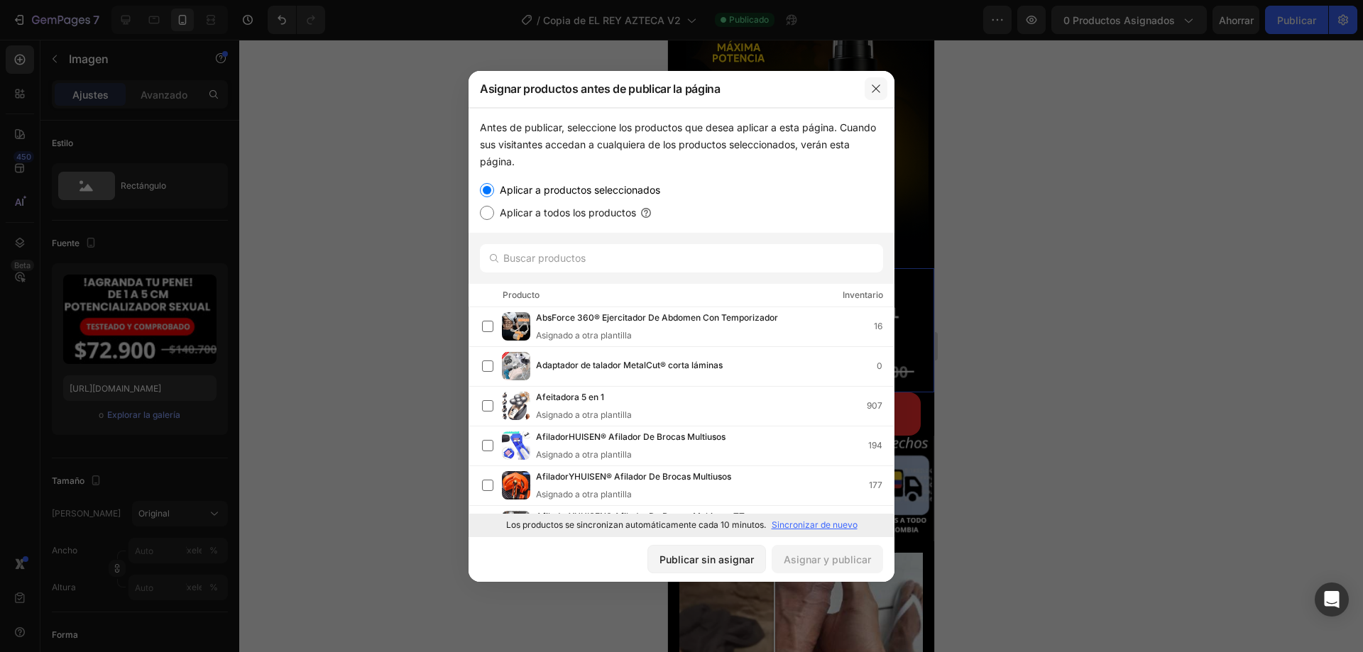
click at [880, 94] on button "button" at bounding box center [876, 88] width 23 height 23
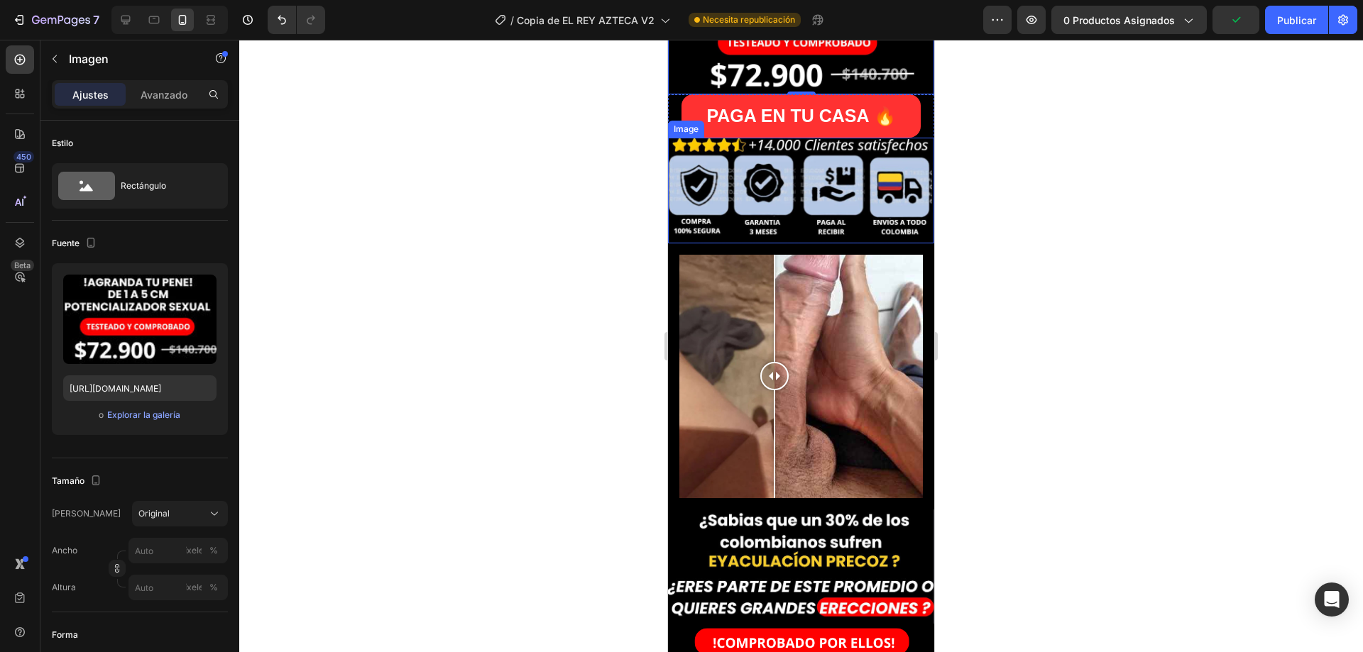
scroll to position [71, 0]
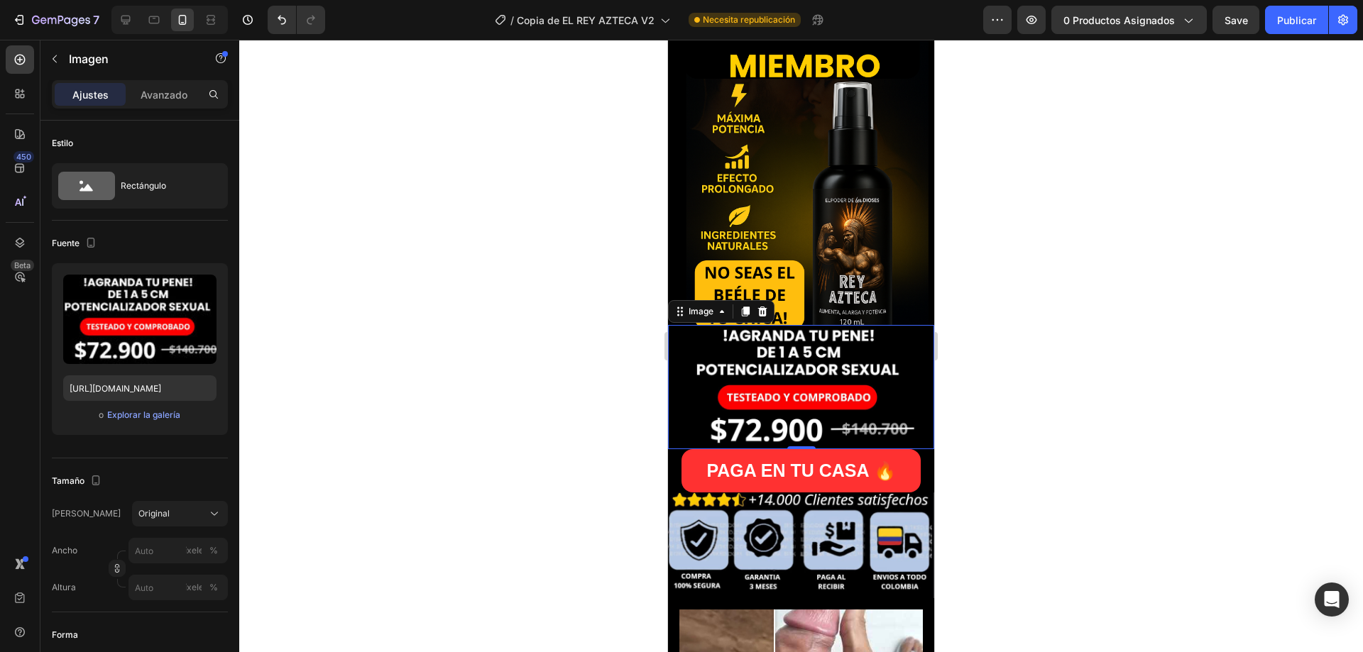
click at [1080, 36] on div "7 Version history / Copia de EL REY AZTECA V2 Necesita republicación Avance 0 p…" at bounding box center [681, 20] width 1363 height 40
click at [1084, 28] on button "0 productos asignados" at bounding box center [1129, 20] width 155 height 28
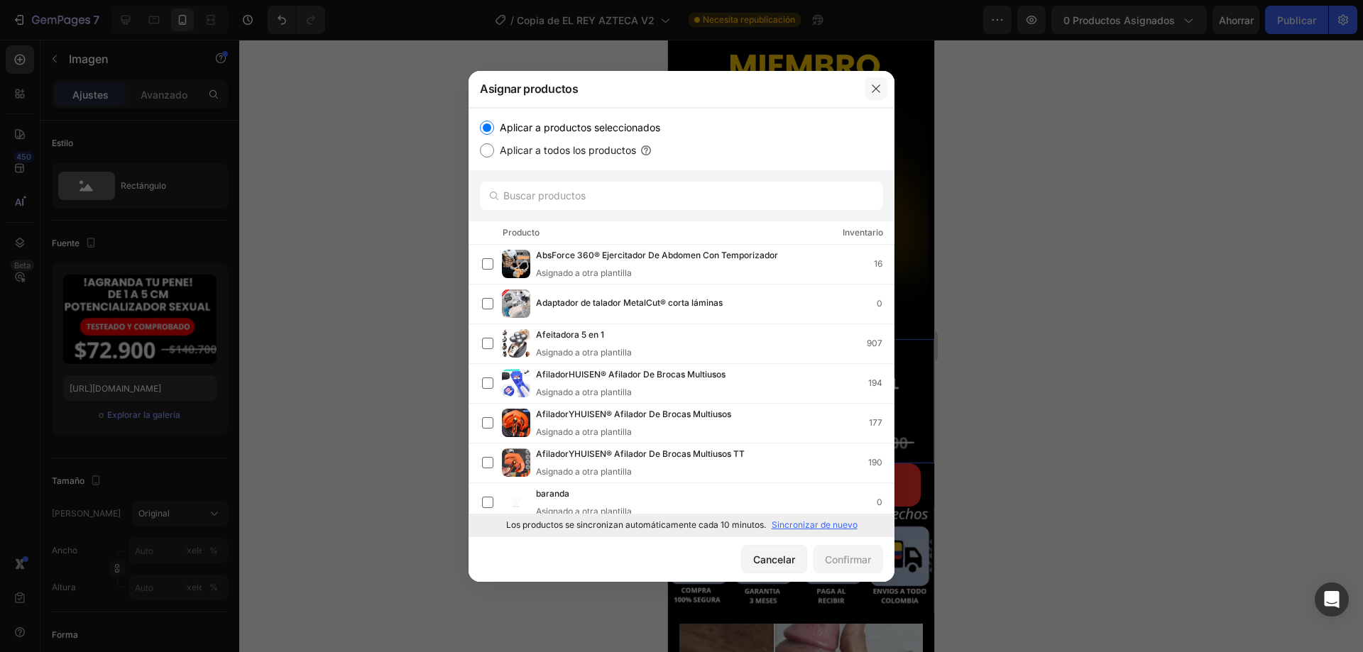
click at [876, 85] on icon "button" at bounding box center [875, 88] width 11 height 11
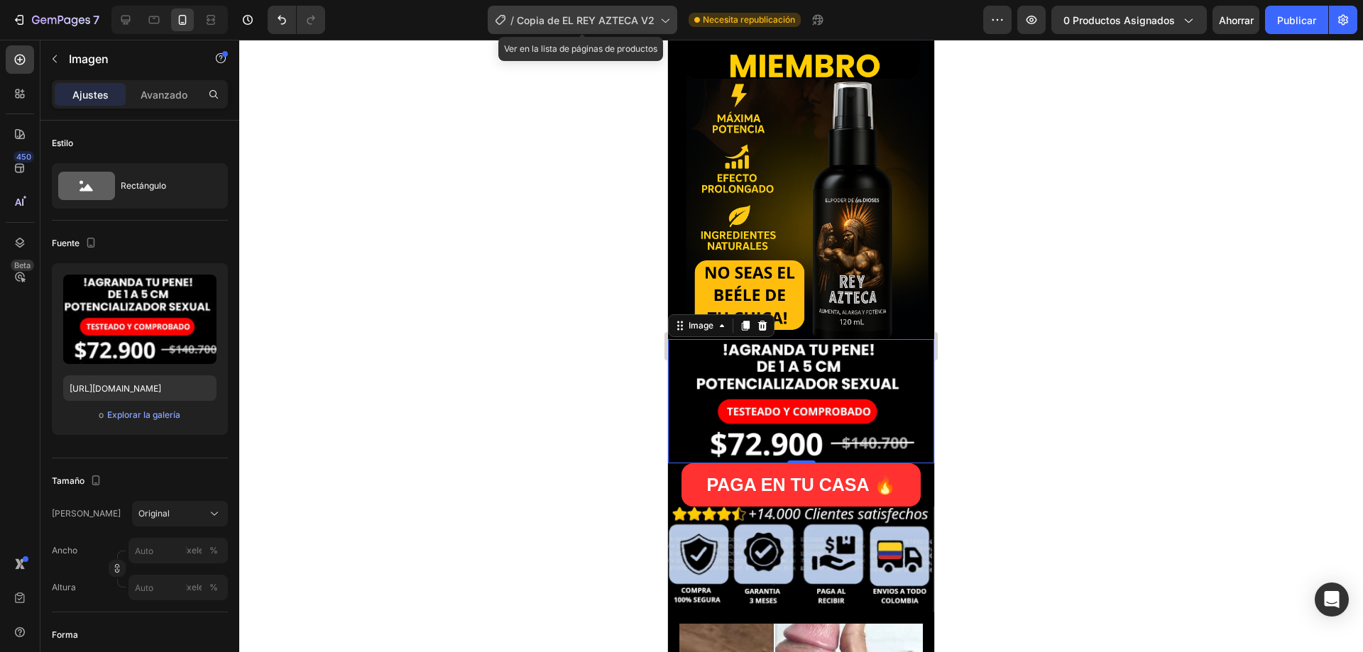
click at [608, 26] on span "Copia de EL REY AZTECA V2" at bounding box center [586, 20] width 138 height 15
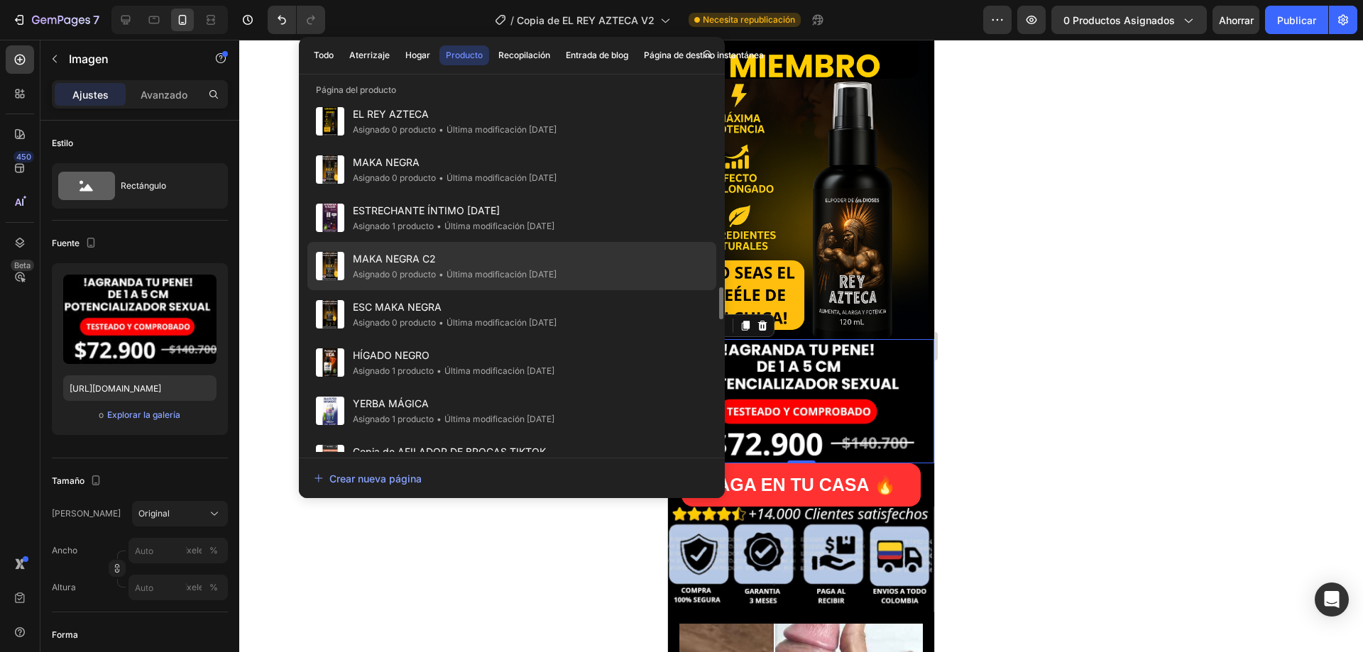
scroll to position [2884, 0]
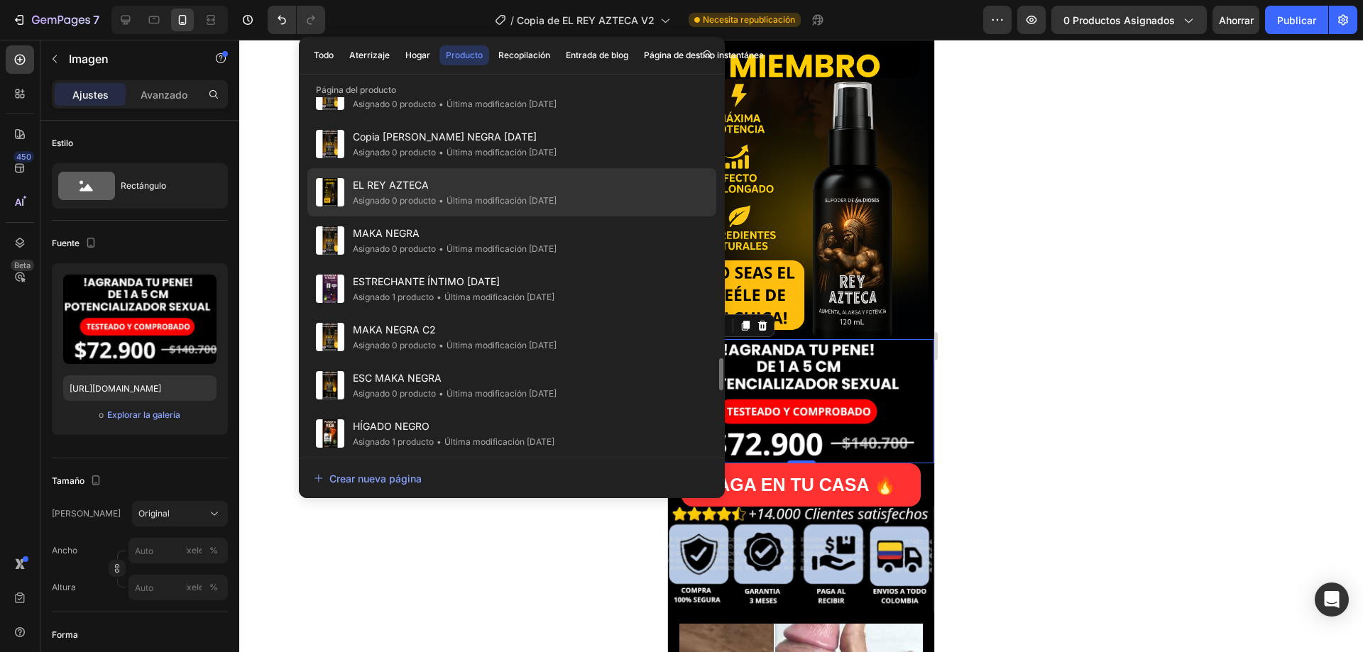
click at [446, 202] on div "• Última modificación hace 9 días" at bounding box center [496, 201] width 121 height 14
